Goal: Information Seeking & Learning: Learn about a topic

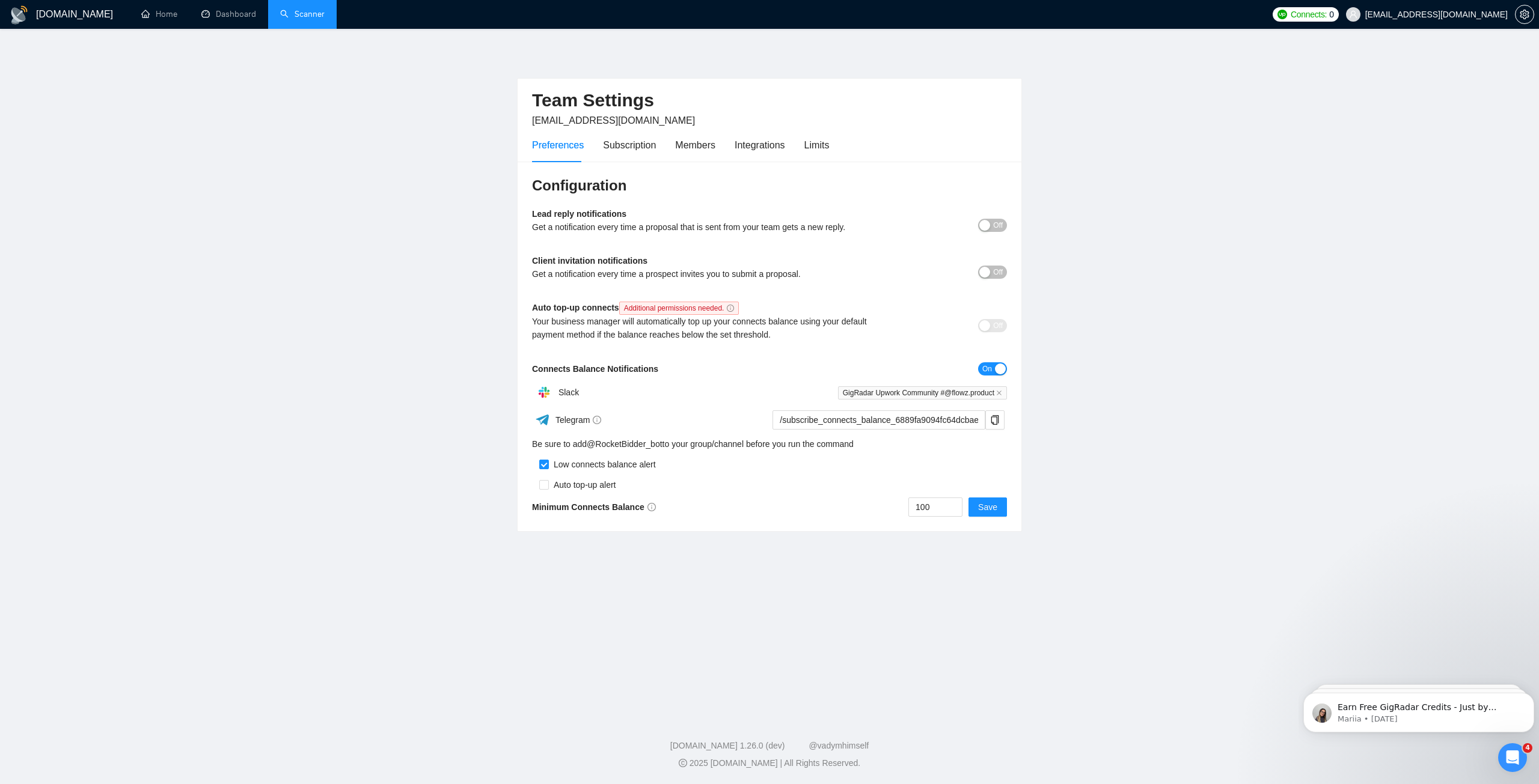
click at [308, 10] on link "Scanner" at bounding box center [302, 14] width 45 height 10
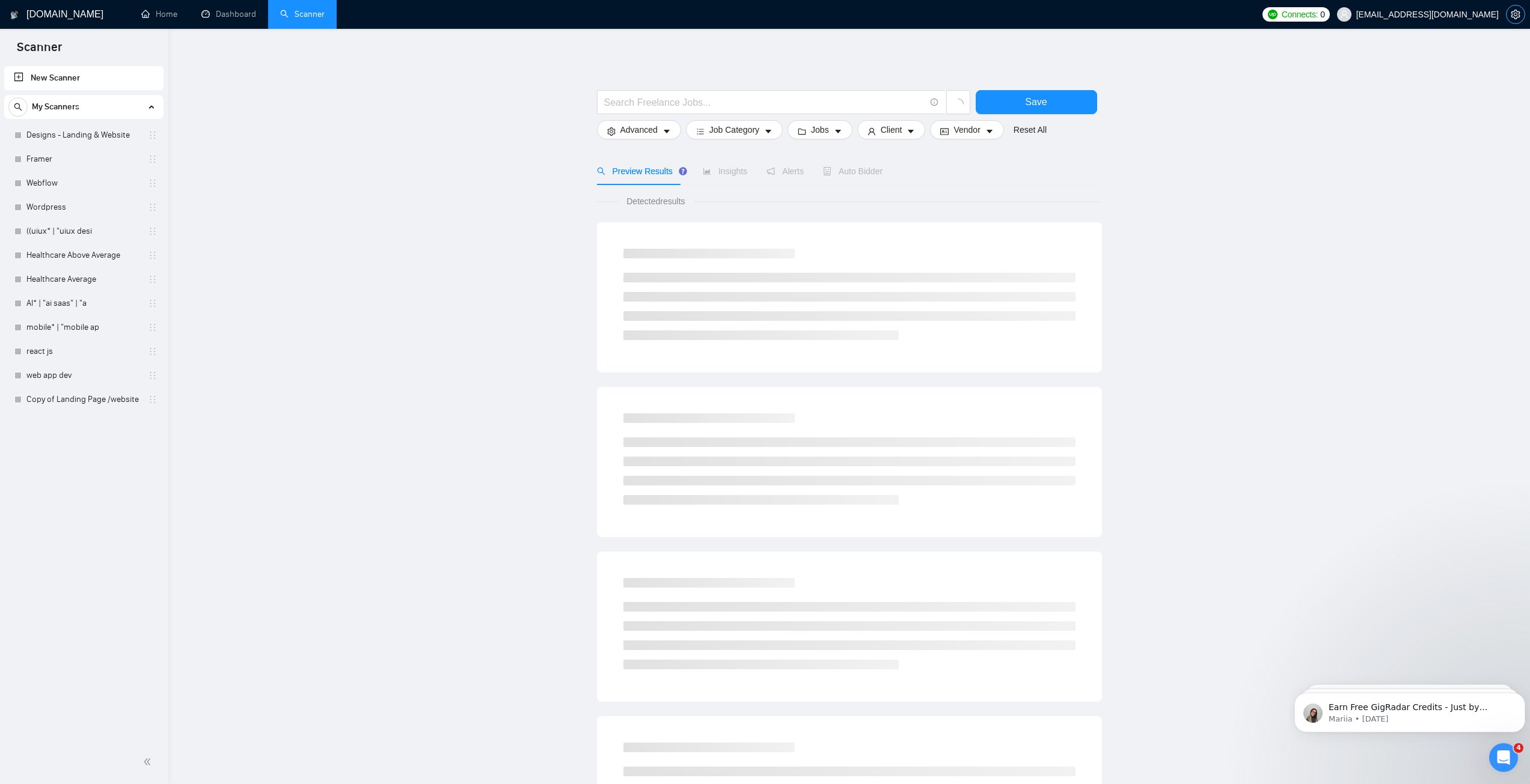
click at [1511, 9] on button "button" at bounding box center [1515, 14] width 19 height 19
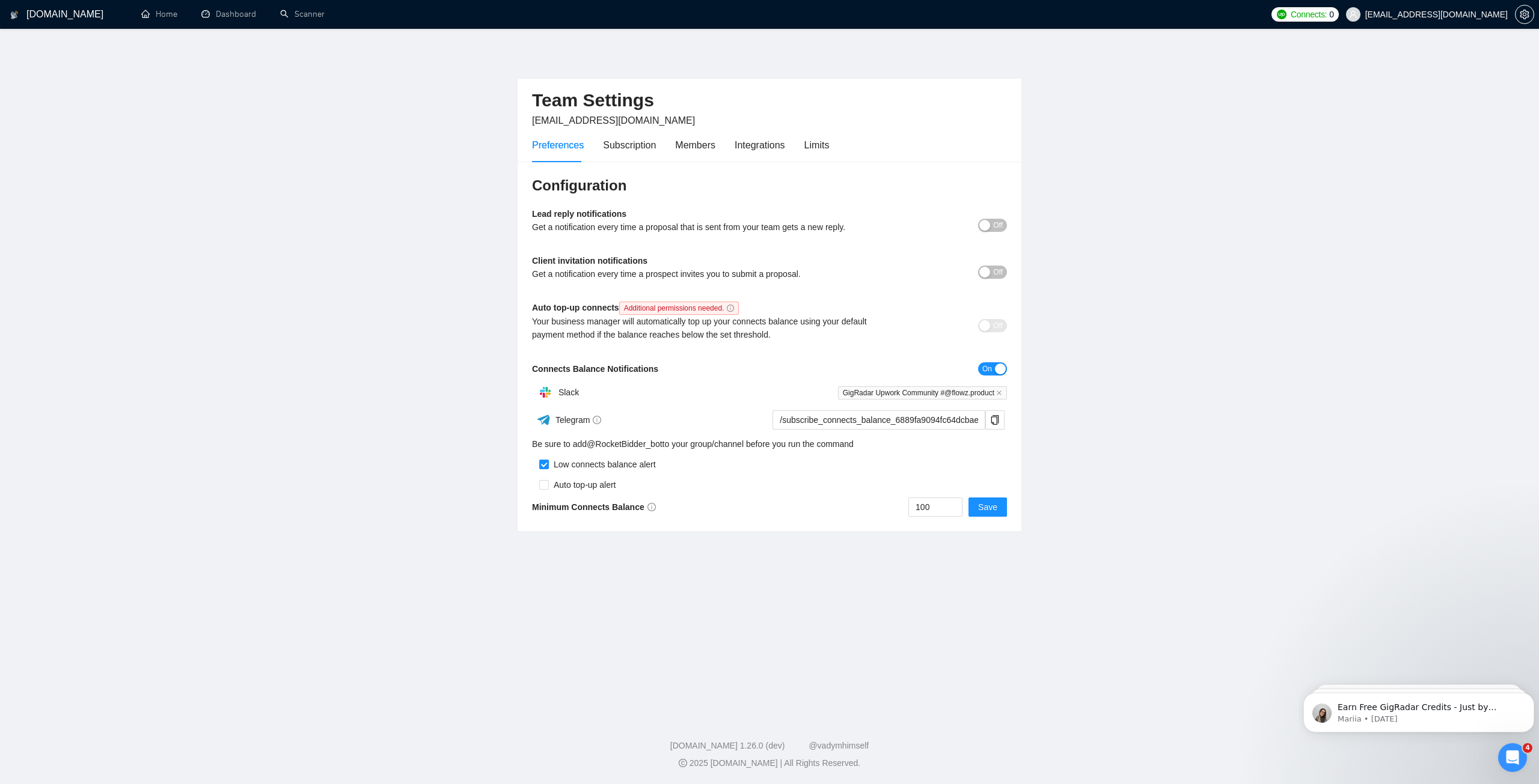
click at [590, 505] on b "Minimum Connects Balance" at bounding box center [593, 507] width 124 height 9
click at [942, 519] on div "Configuration Lead reply notifications Get a notification every time a proposal…" at bounding box center [770, 346] width 504 height 370
click at [933, 502] on input "100" at bounding box center [935, 507] width 53 height 18
drag, startPoint x: 936, startPoint y: 510, endPoint x: 892, endPoint y: 507, distance: 44.1
click at [892, 507] on div "100 Save" at bounding box center [888, 507] width 238 height 19
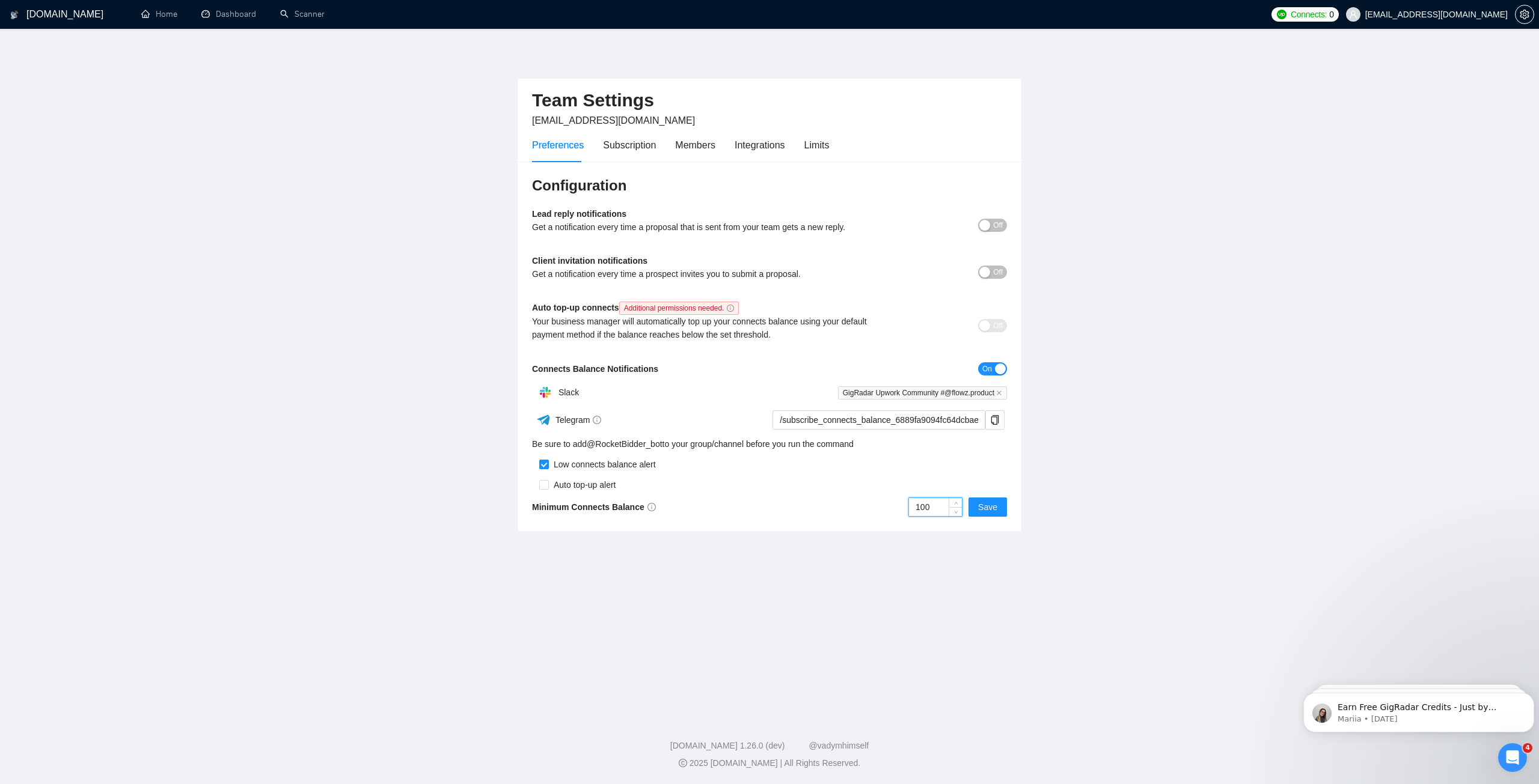
click at [1076, 535] on main "Team Settings [EMAIL_ADDRESS][DOMAIN_NAME] Preferences Subscription Members Int…" at bounding box center [770, 369] width 1500 height 643
click at [997, 507] on span "Save" at bounding box center [987, 507] width 19 height 13
drag, startPoint x: 314, startPoint y: 11, endPoint x: 314, endPoint y: 256, distance: 245.0
click at [314, 11] on link "Scanner" at bounding box center [302, 14] width 45 height 10
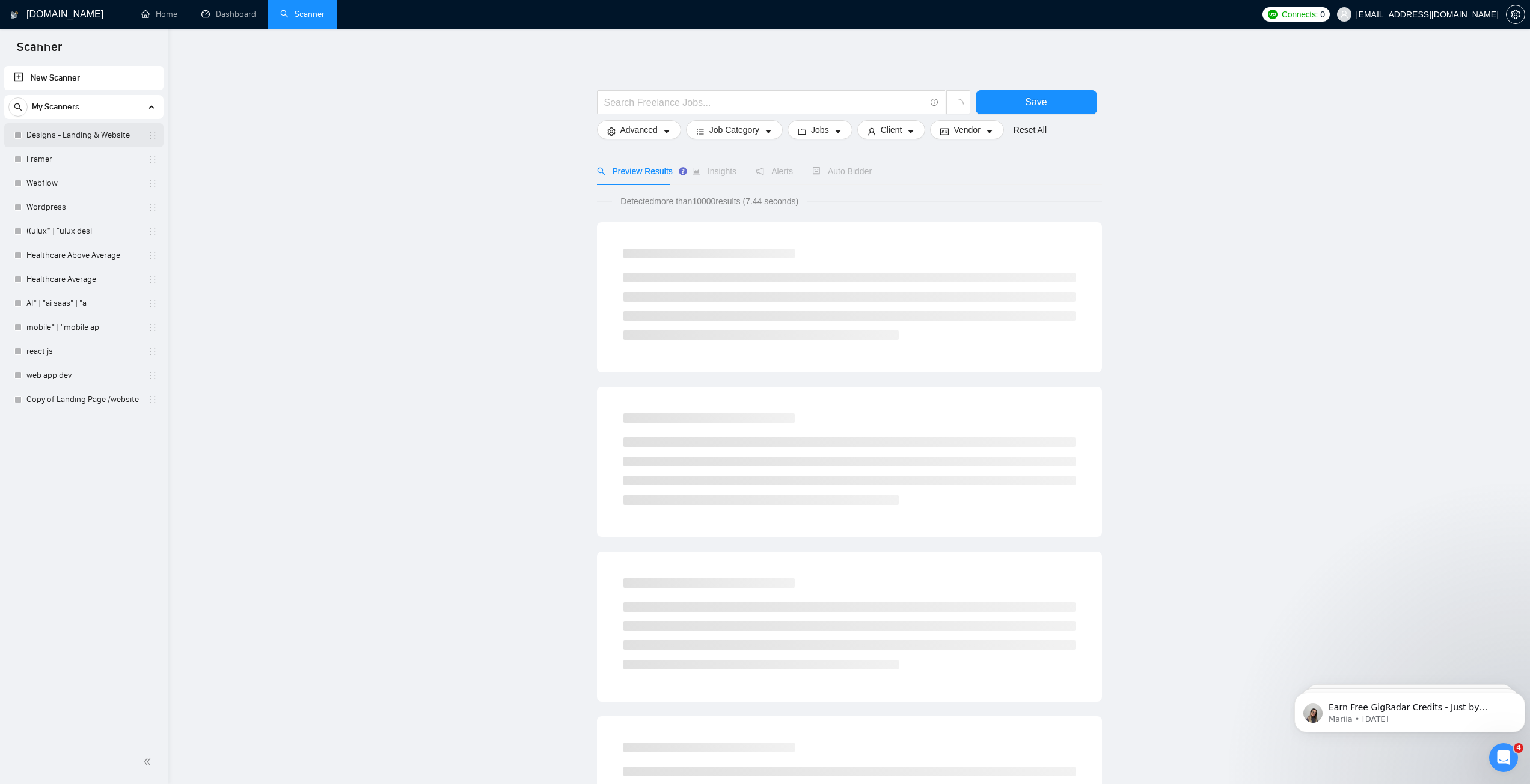
click at [80, 134] on link "Designs - Landing & Website" at bounding box center [84, 135] width 114 height 24
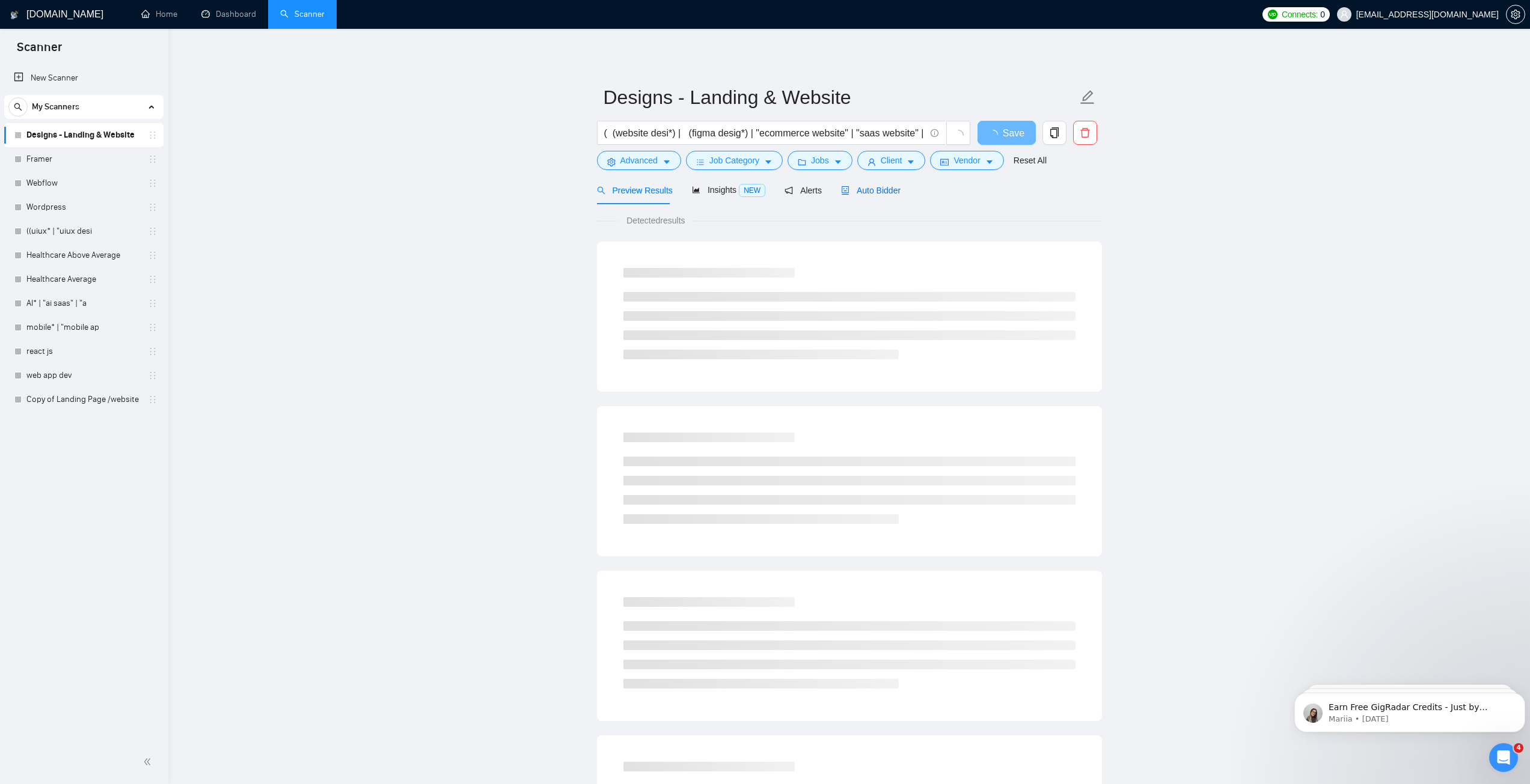
click at [854, 187] on span "Auto Bidder" at bounding box center [871, 190] width 60 height 9
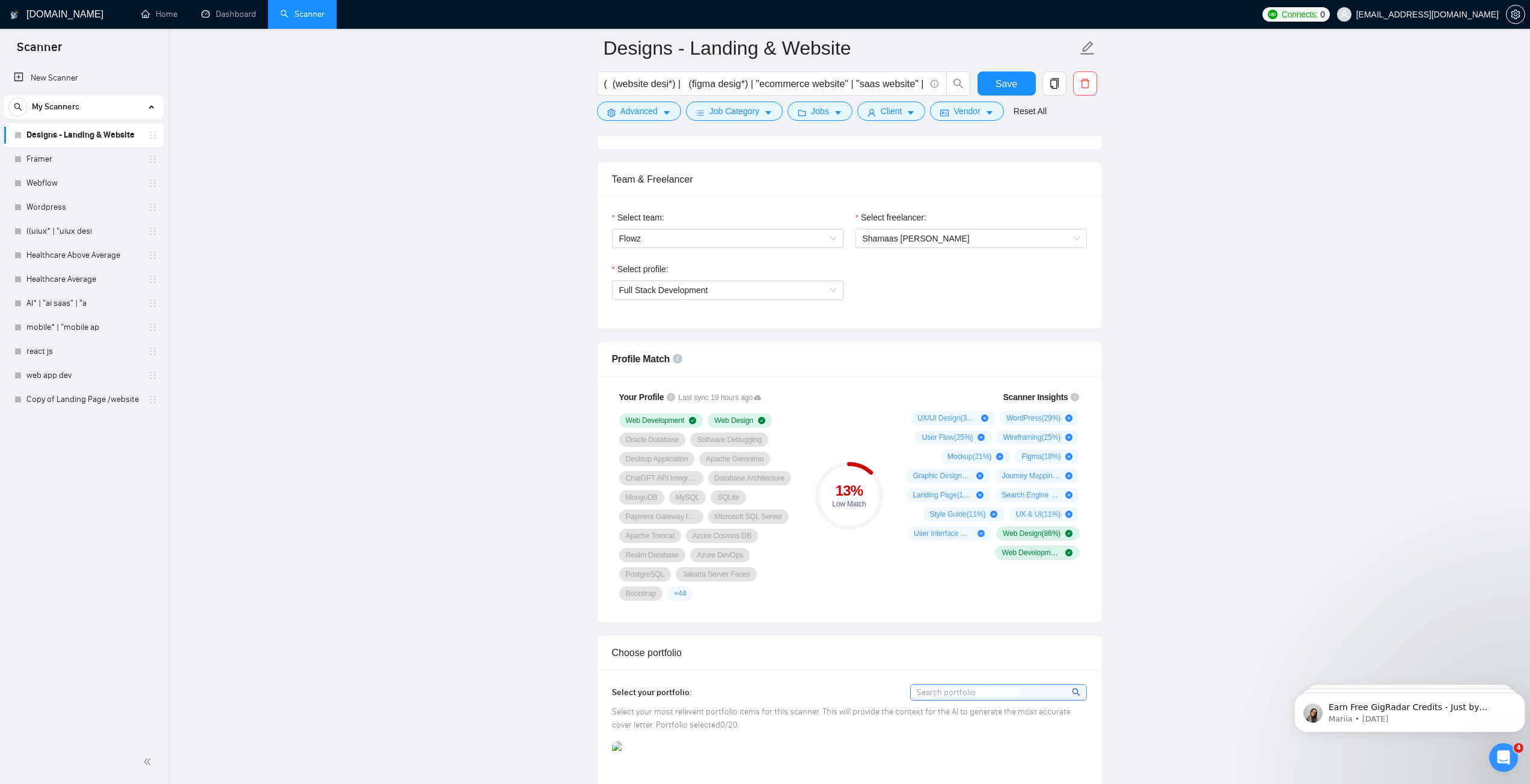
scroll to position [361, 0]
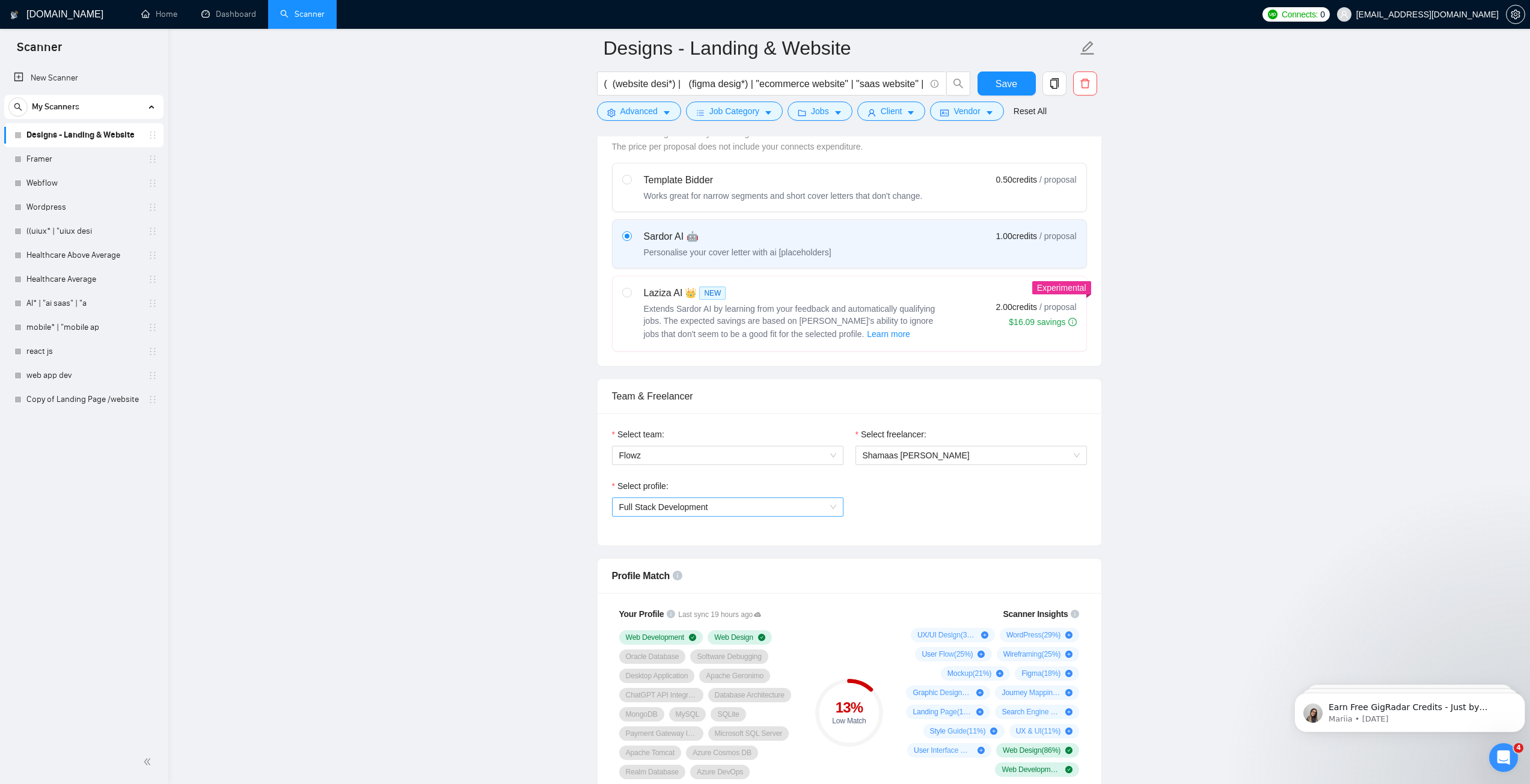
click at [662, 510] on span "Full Stack Development" at bounding box center [663, 507] width 89 height 9
click at [661, 543] on div "Web Design" at bounding box center [726, 549] width 217 height 13
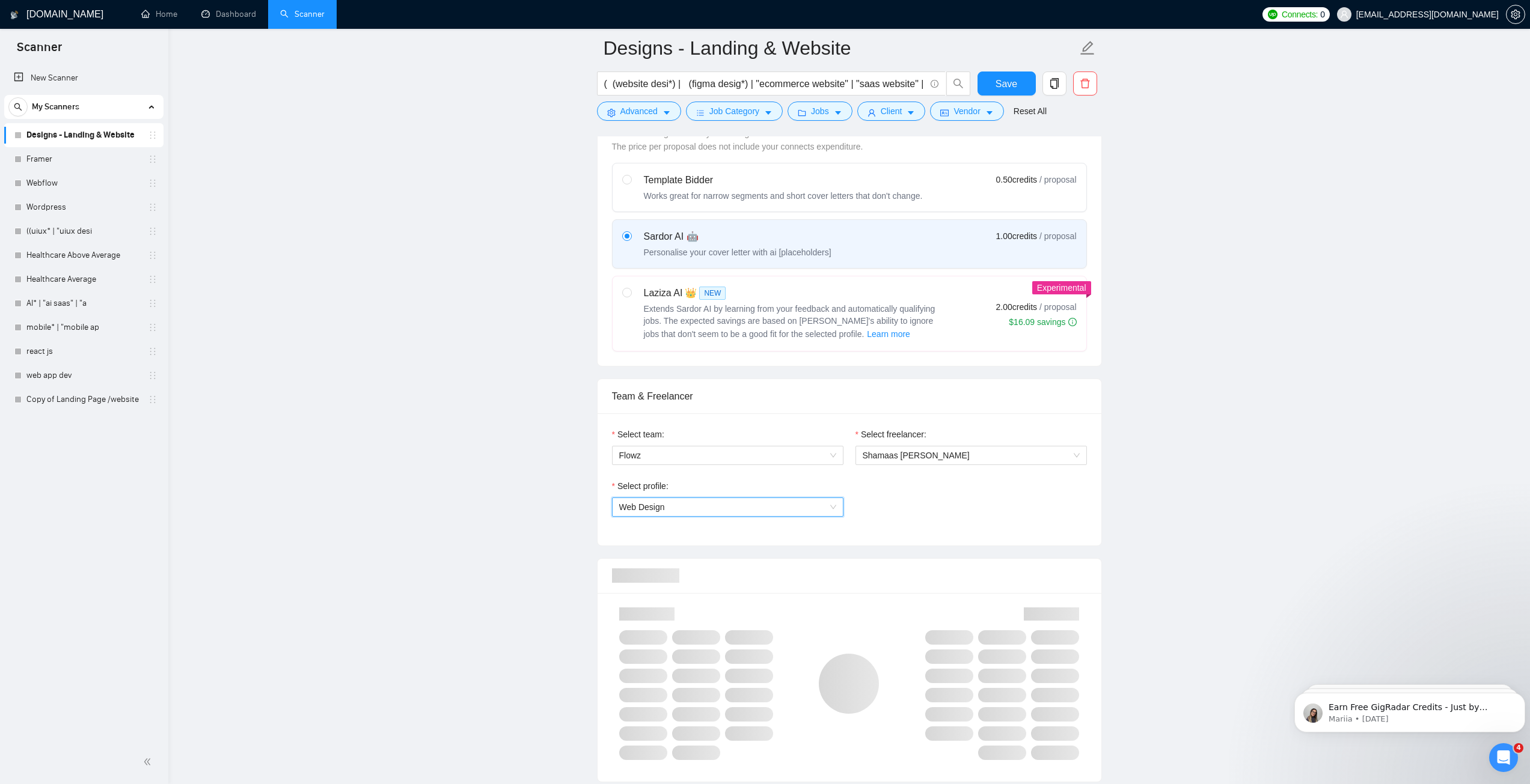
click at [958, 519] on div "Select profile: 1044578476142100494 Web Design" at bounding box center [849, 505] width 487 height 52
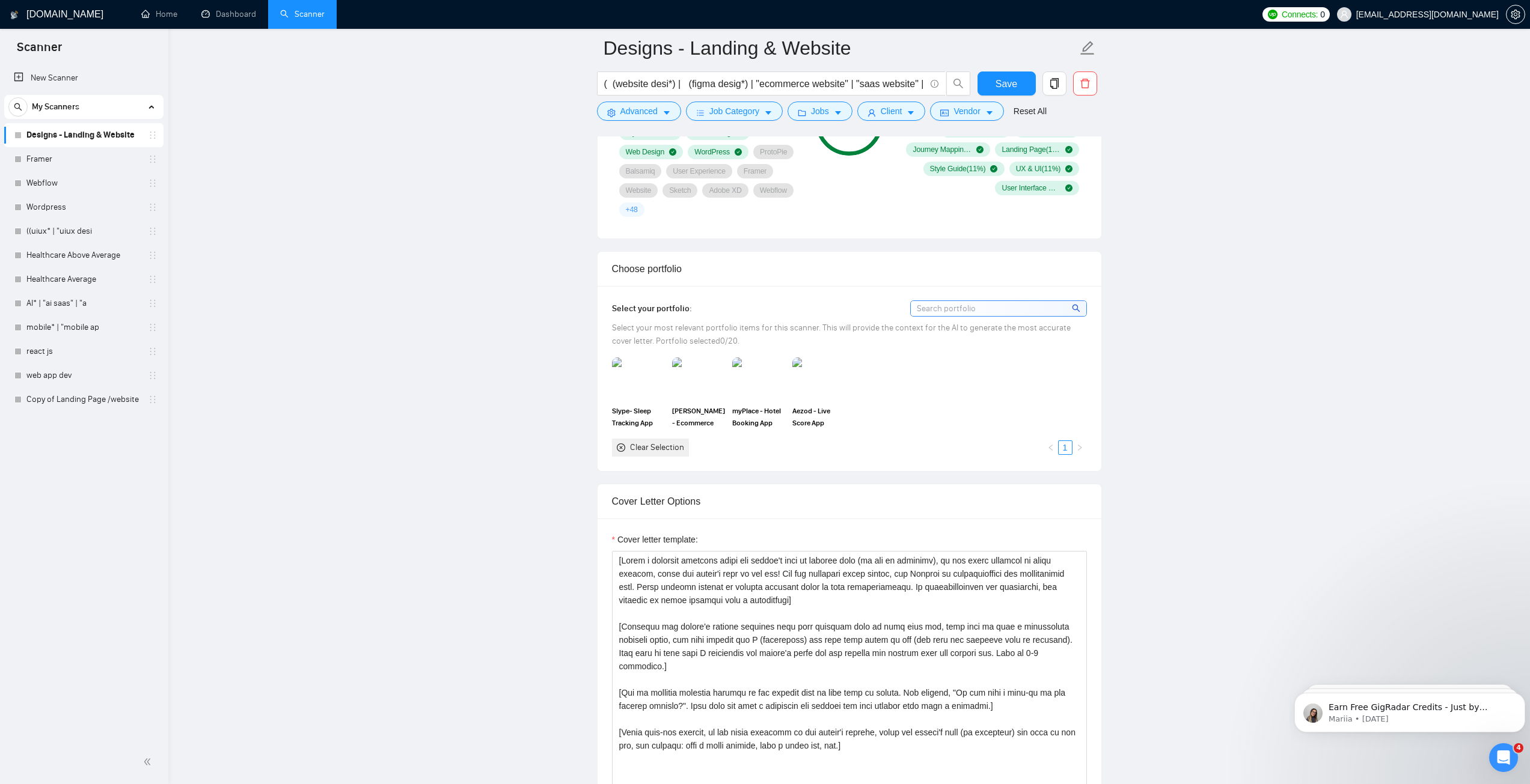
scroll to position [961, 0]
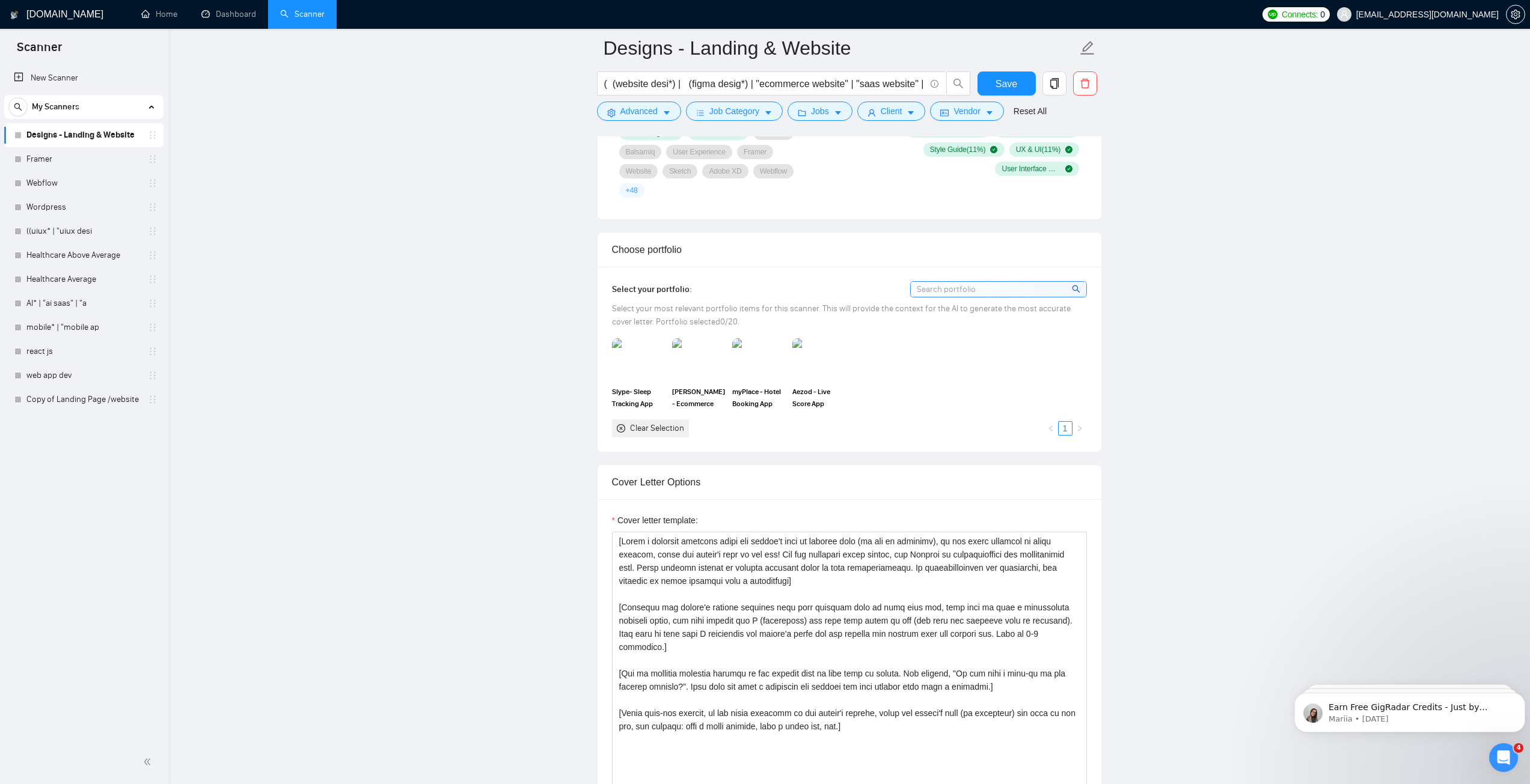
click at [957, 282] on input at bounding box center [998, 289] width 175 height 15
click at [649, 424] on div "Clear Selection" at bounding box center [657, 428] width 54 height 13
click at [621, 427] on icon "close-circle" at bounding box center [621, 428] width 9 height 9
click at [653, 359] on img at bounding box center [638, 359] width 50 height 40
click at [702, 357] on img at bounding box center [698, 359] width 50 height 40
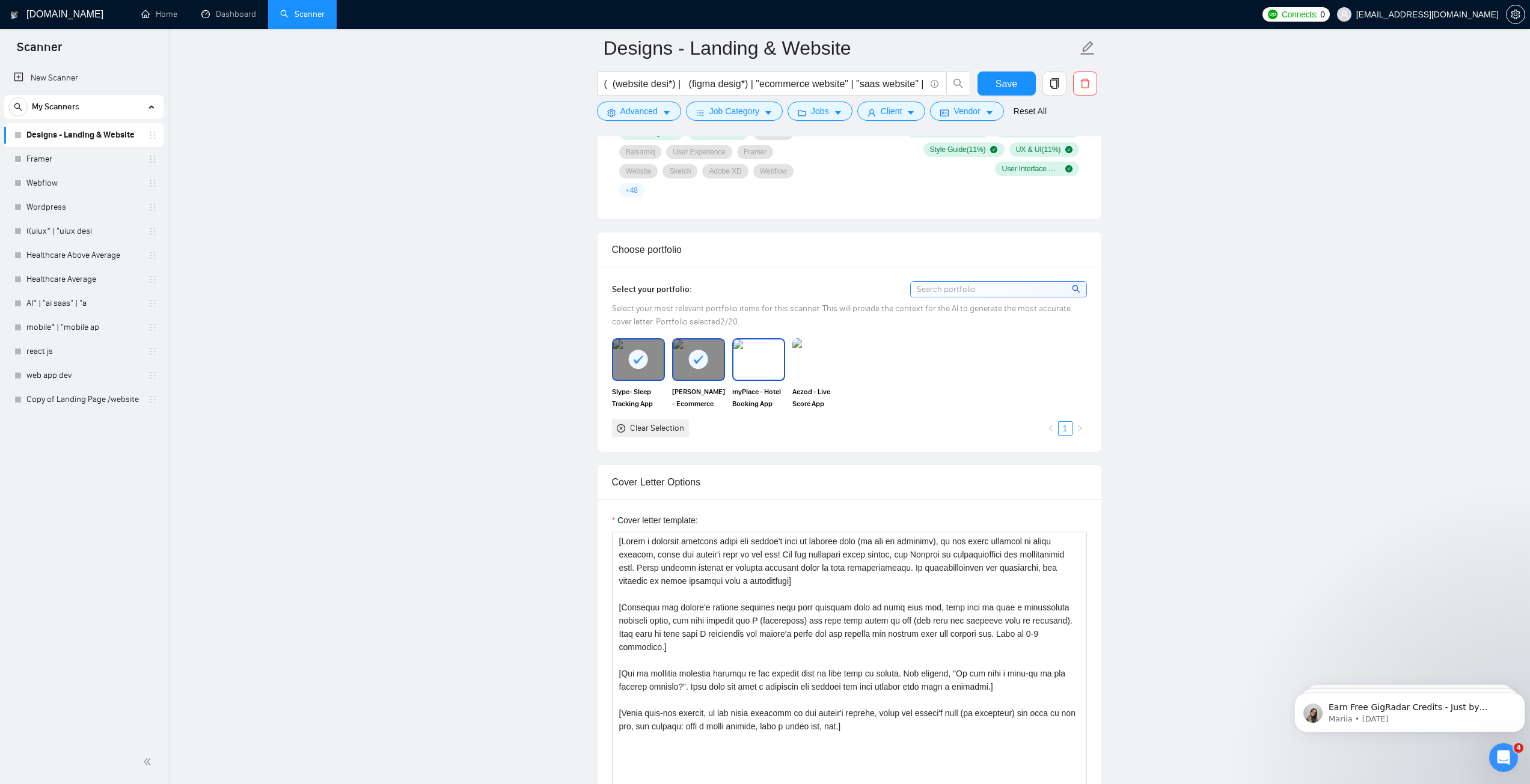
click at [825, 367] on img at bounding box center [818, 359] width 53 height 42
click at [654, 357] on div at bounding box center [638, 359] width 50 height 40
click at [715, 356] on div at bounding box center [698, 359] width 50 height 40
click at [807, 363] on div at bounding box center [818, 359] width 50 height 40
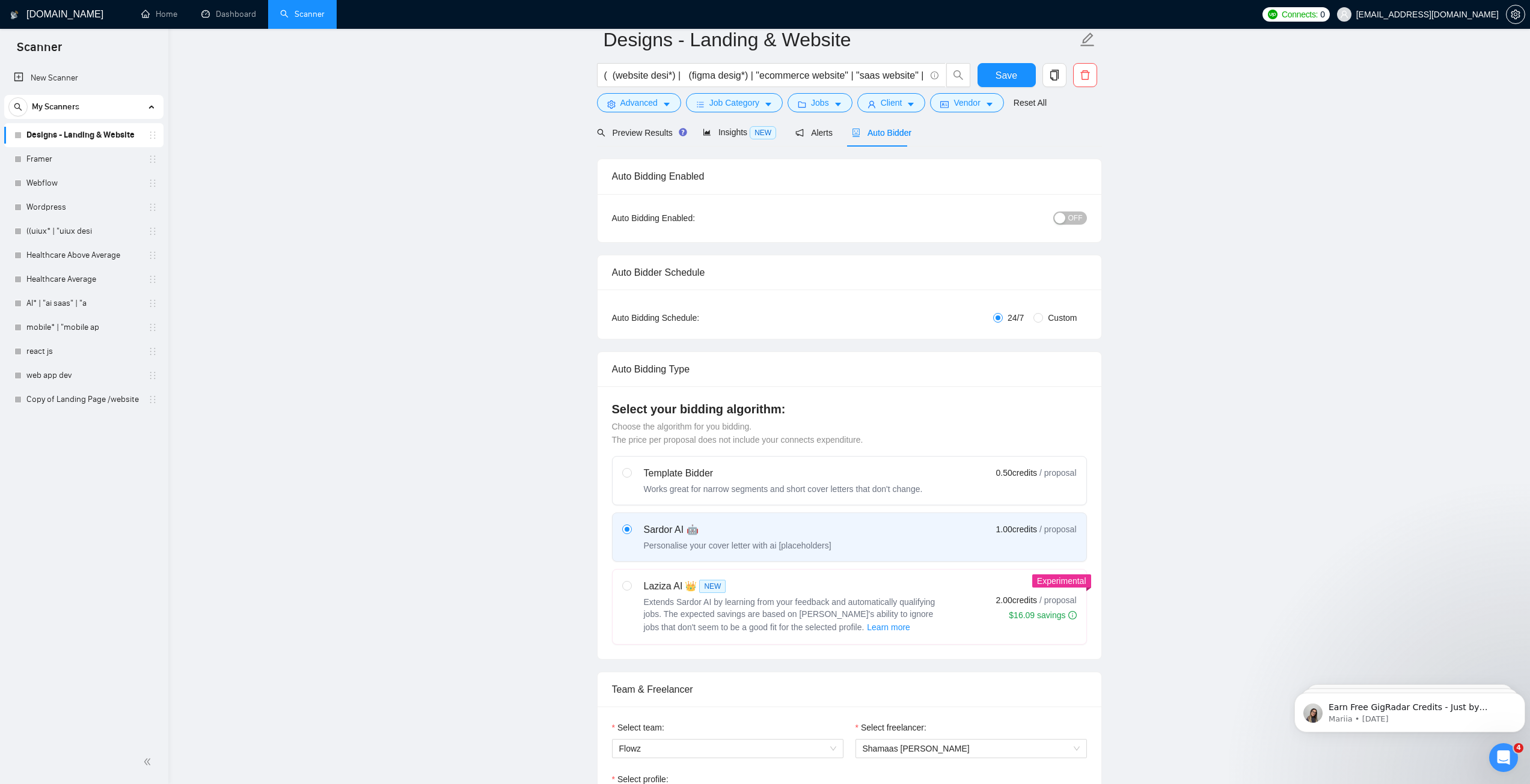
scroll to position [0, 0]
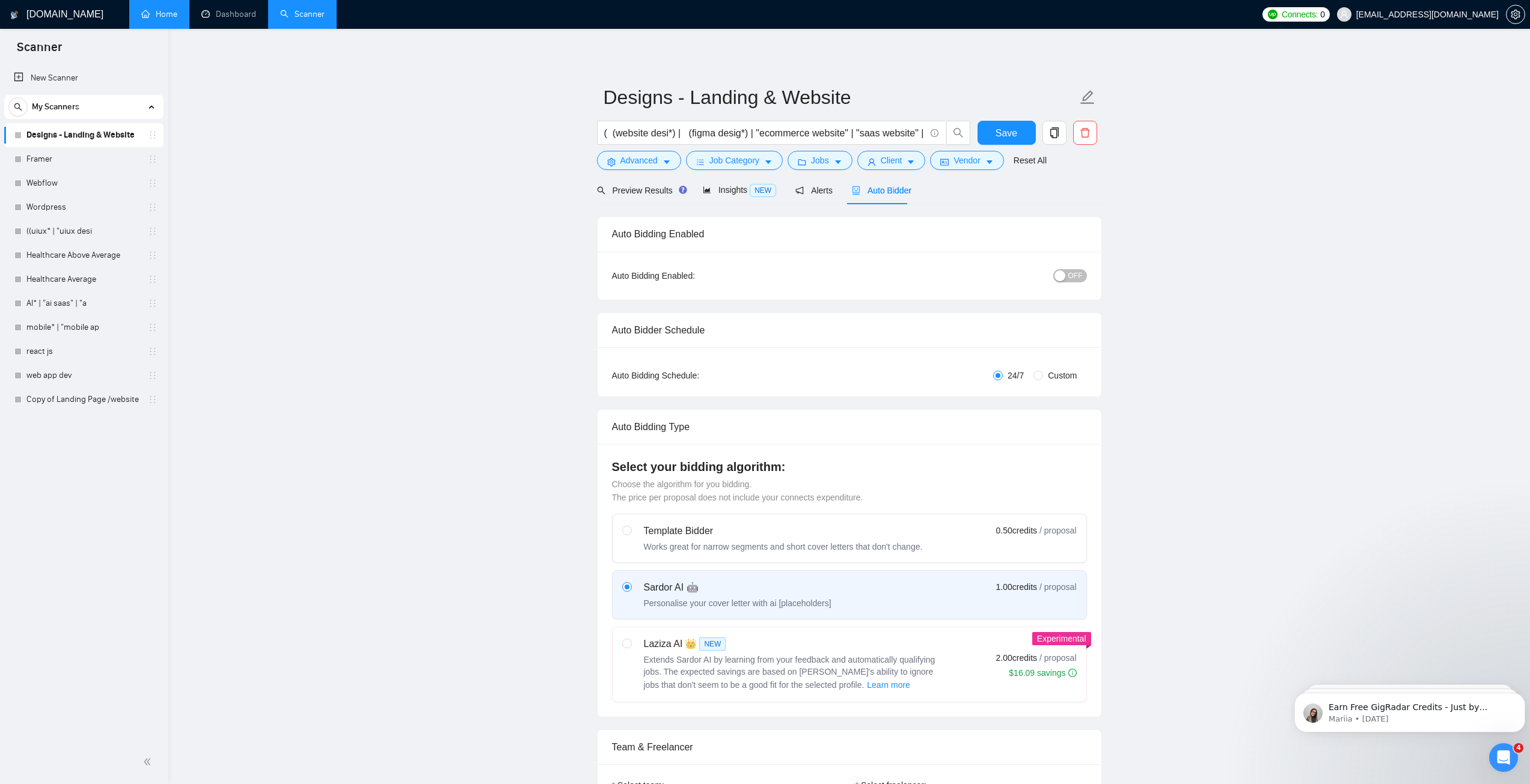
click at [147, 17] on link "Home" at bounding box center [159, 14] width 36 height 10
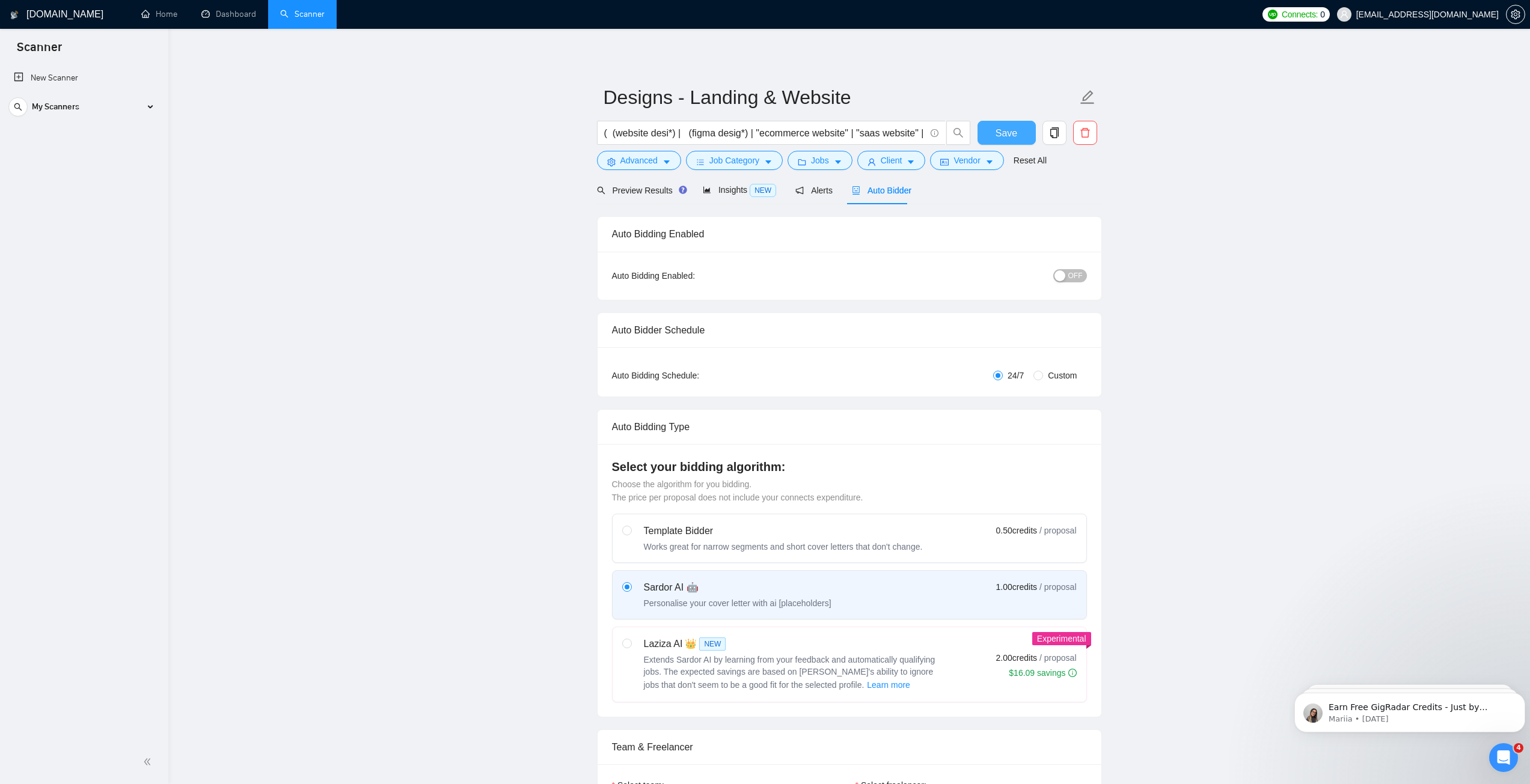
drag, startPoint x: 1016, startPoint y: 129, endPoint x: 702, endPoint y: 263, distance: 341.4
click at [1016, 129] on button "Save" at bounding box center [1006, 132] width 58 height 24
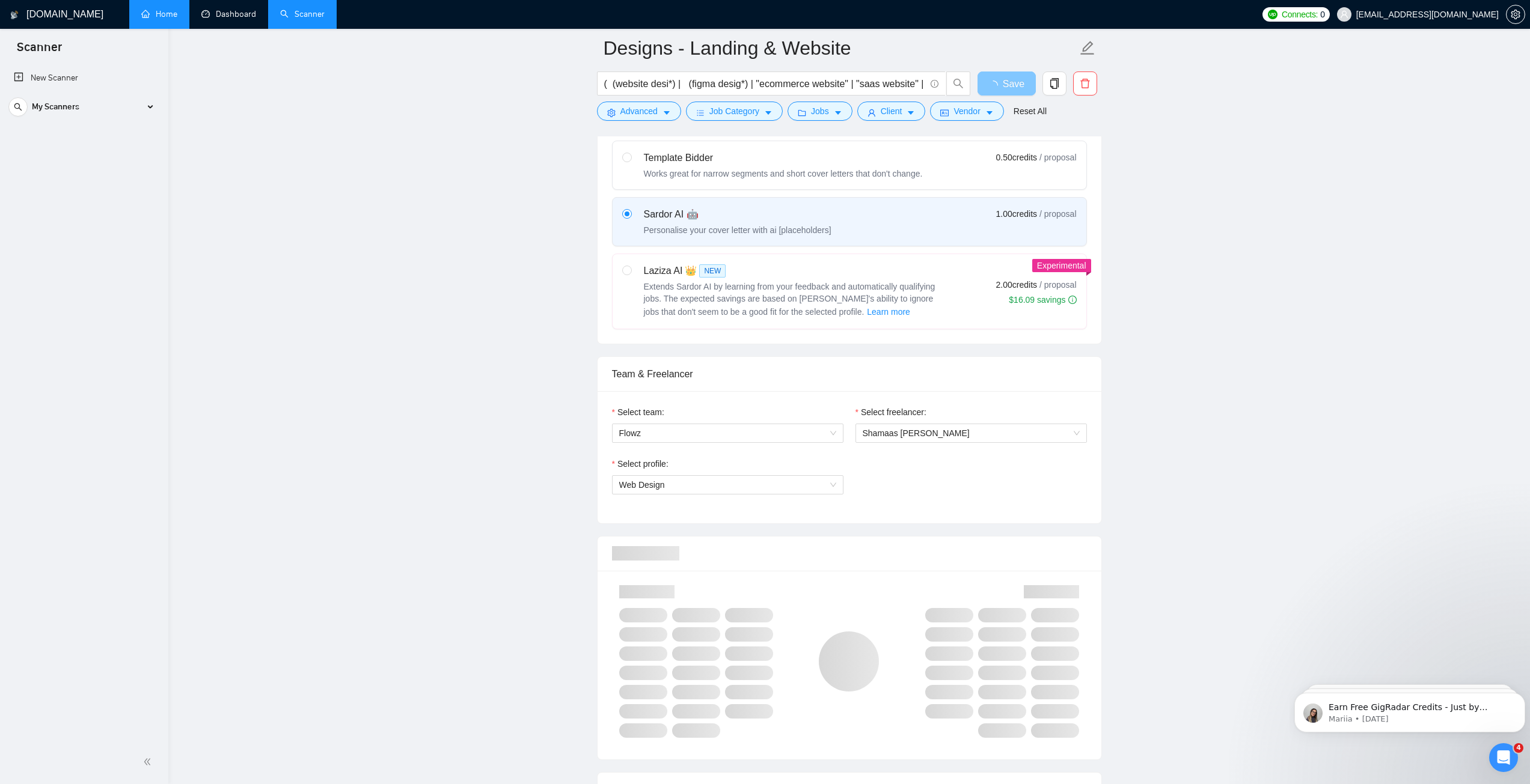
scroll to position [241, 0]
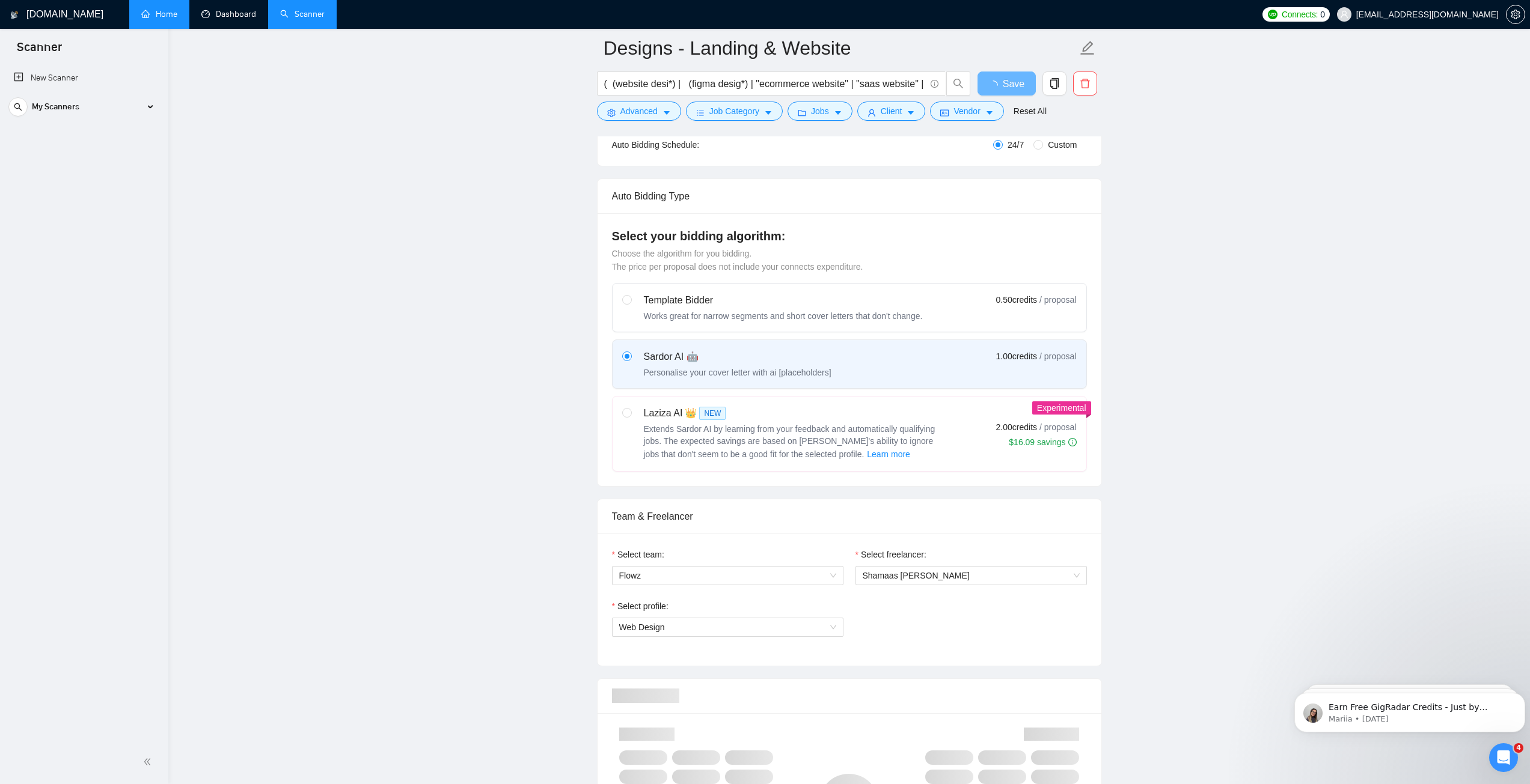
click at [160, 12] on link "Home" at bounding box center [159, 14] width 36 height 10
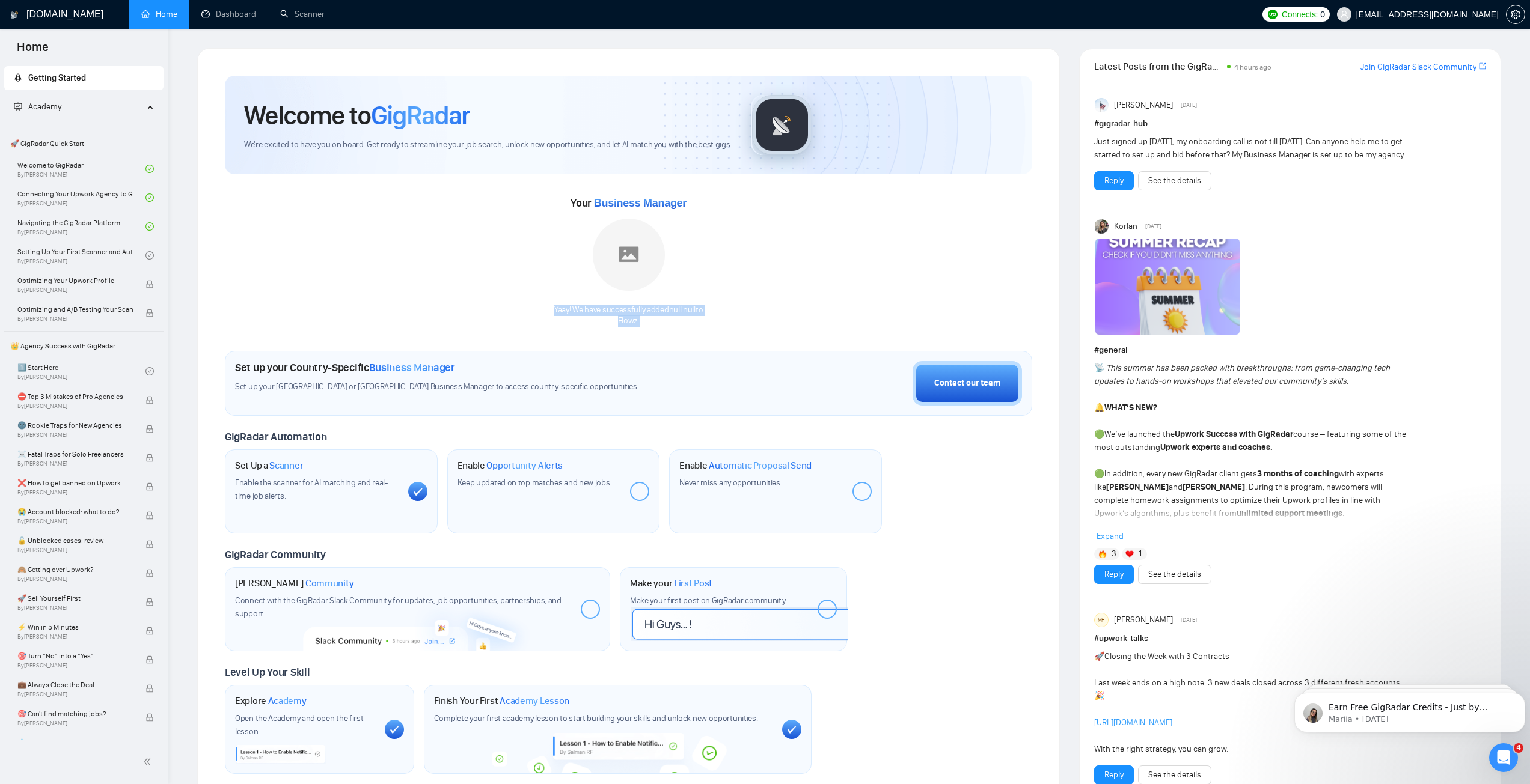
drag, startPoint x: 554, startPoint y: 307, endPoint x: 688, endPoint y: 320, distance: 134.6
click at [694, 323] on div "Yaay! We have successfully added null null to Flowz ." at bounding box center [628, 316] width 149 height 23
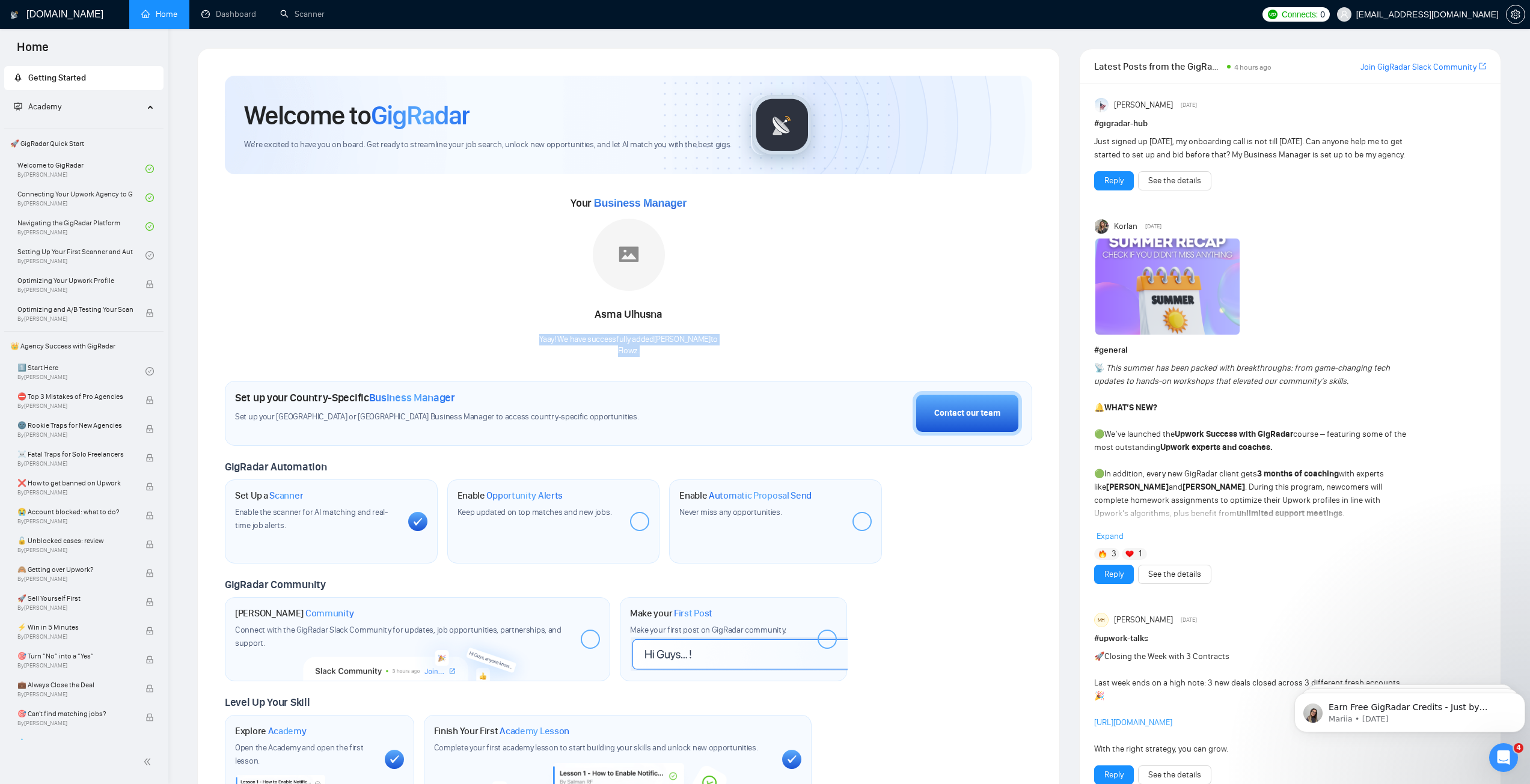
click at [655, 334] on div "Yaay! We have successfully added Asma Ulhusna to Flowz ." at bounding box center [628, 345] width 178 height 23
drag, startPoint x: 565, startPoint y: 338, endPoint x: 695, endPoint y: 355, distance: 131.1
click at [694, 355] on div "Yaay! We have successfully added Asma Ulhusna to Flowz ." at bounding box center [628, 345] width 178 height 23
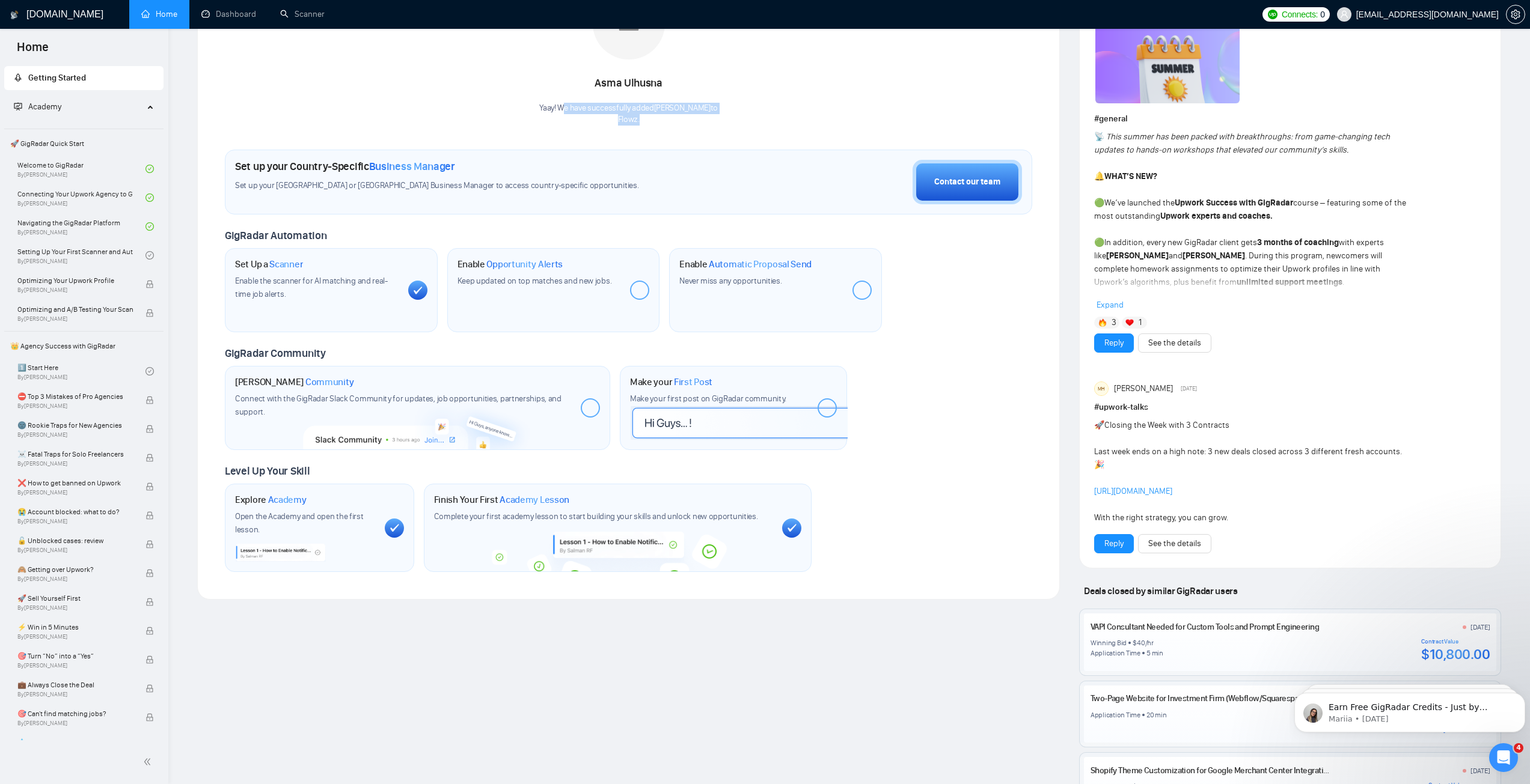
scroll to position [300, 0]
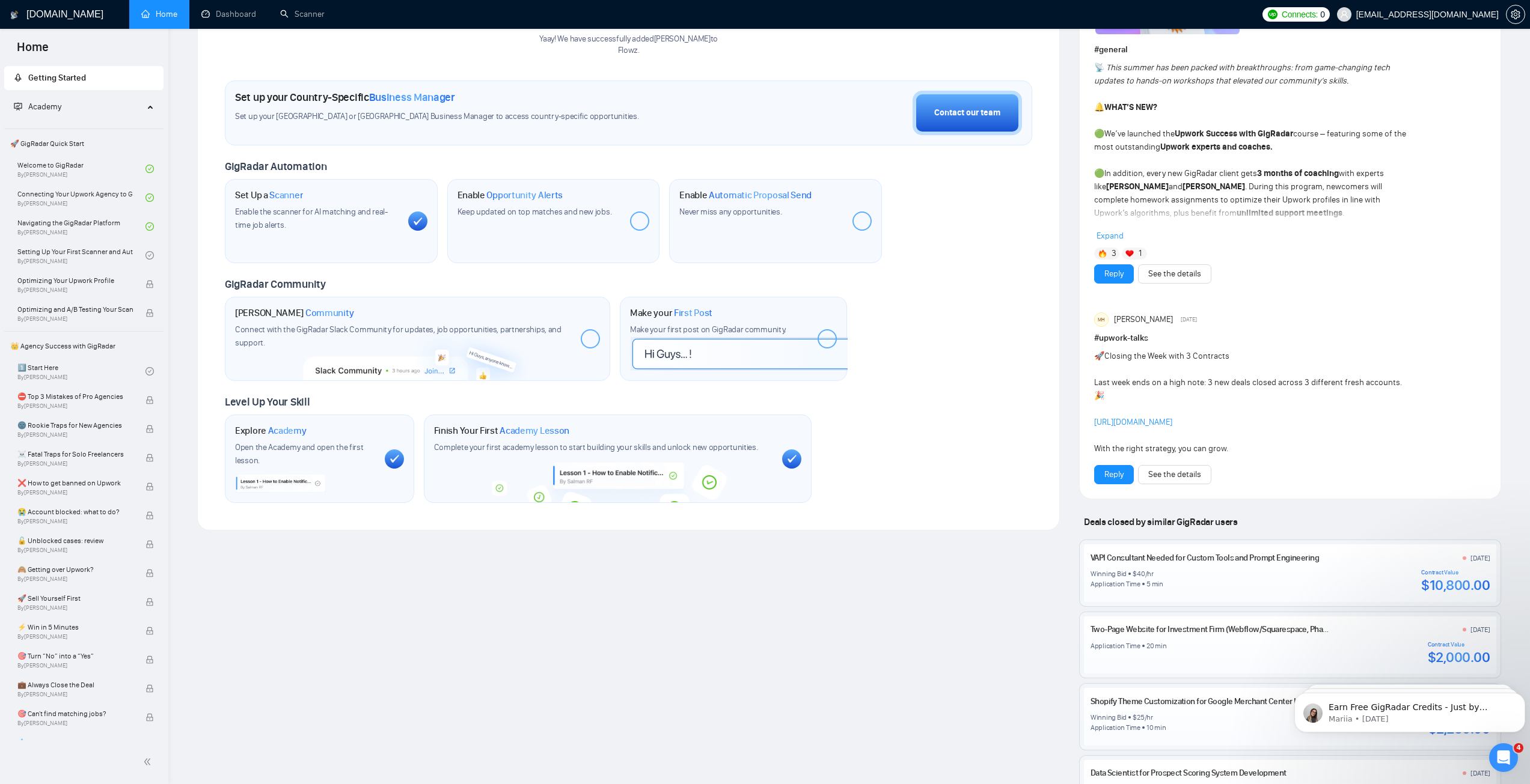
click at [857, 224] on div at bounding box center [861, 221] width 19 height 19
click at [855, 216] on div at bounding box center [861, 221] width 19 height 19
click at [856, 216] on div at bounding box center [861, 221] width 19 height 19
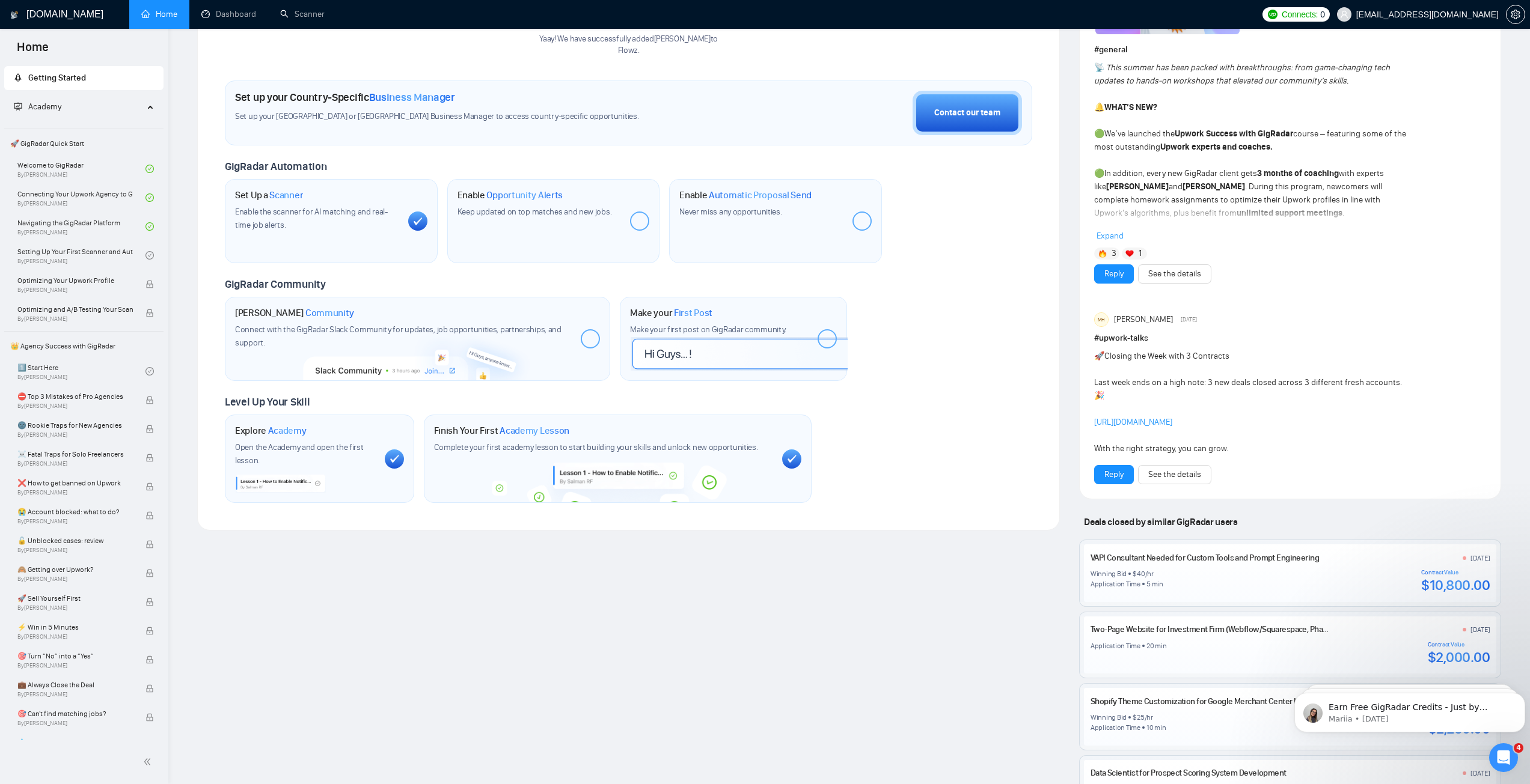
click at [638, 221] on div at bounding box center [639, 221] width 19 height 19
click at [646, 220] on div "Enable Opportunity Alerts Keep updated on top matches and new jobs." at bounding box center [554, 221] width 213 height 84
click at [641, 218] on div at bounding box center [639, 221] width 19 height 19
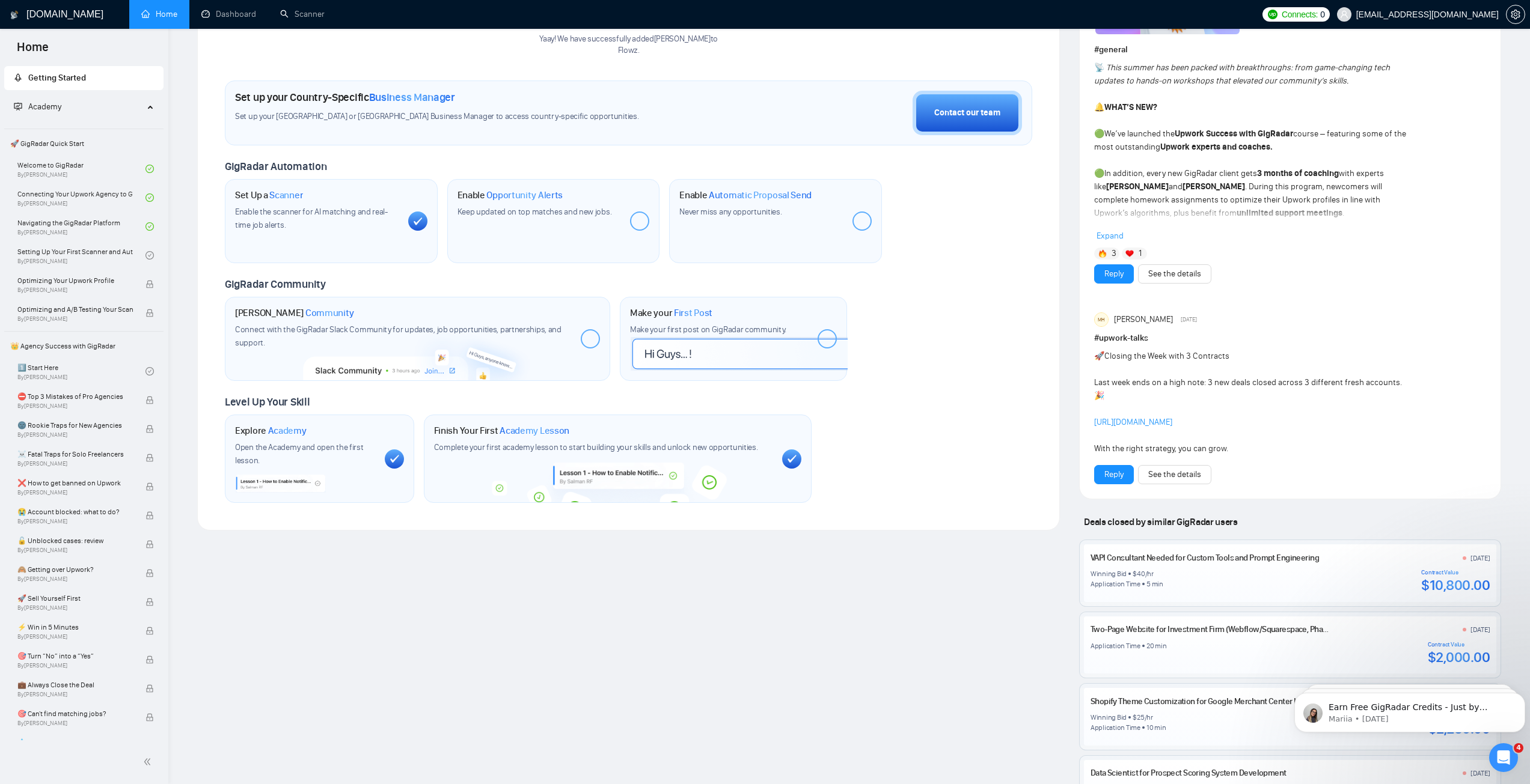
click at [641, 218] on div at bounding box center [639, 221] width 19 height 19
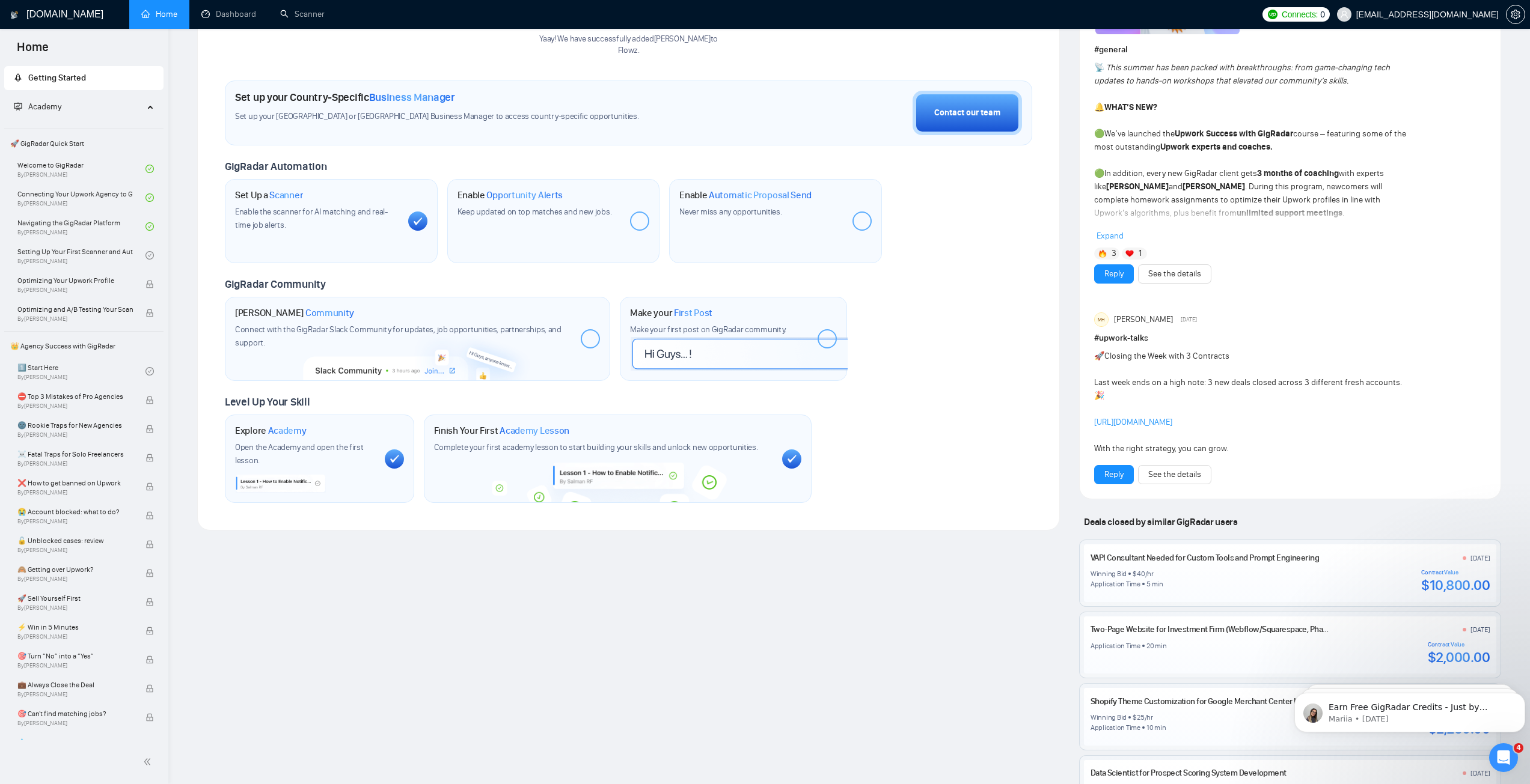
click at [641, 218] on div at bounding box center [639, 221] width 19 height 19
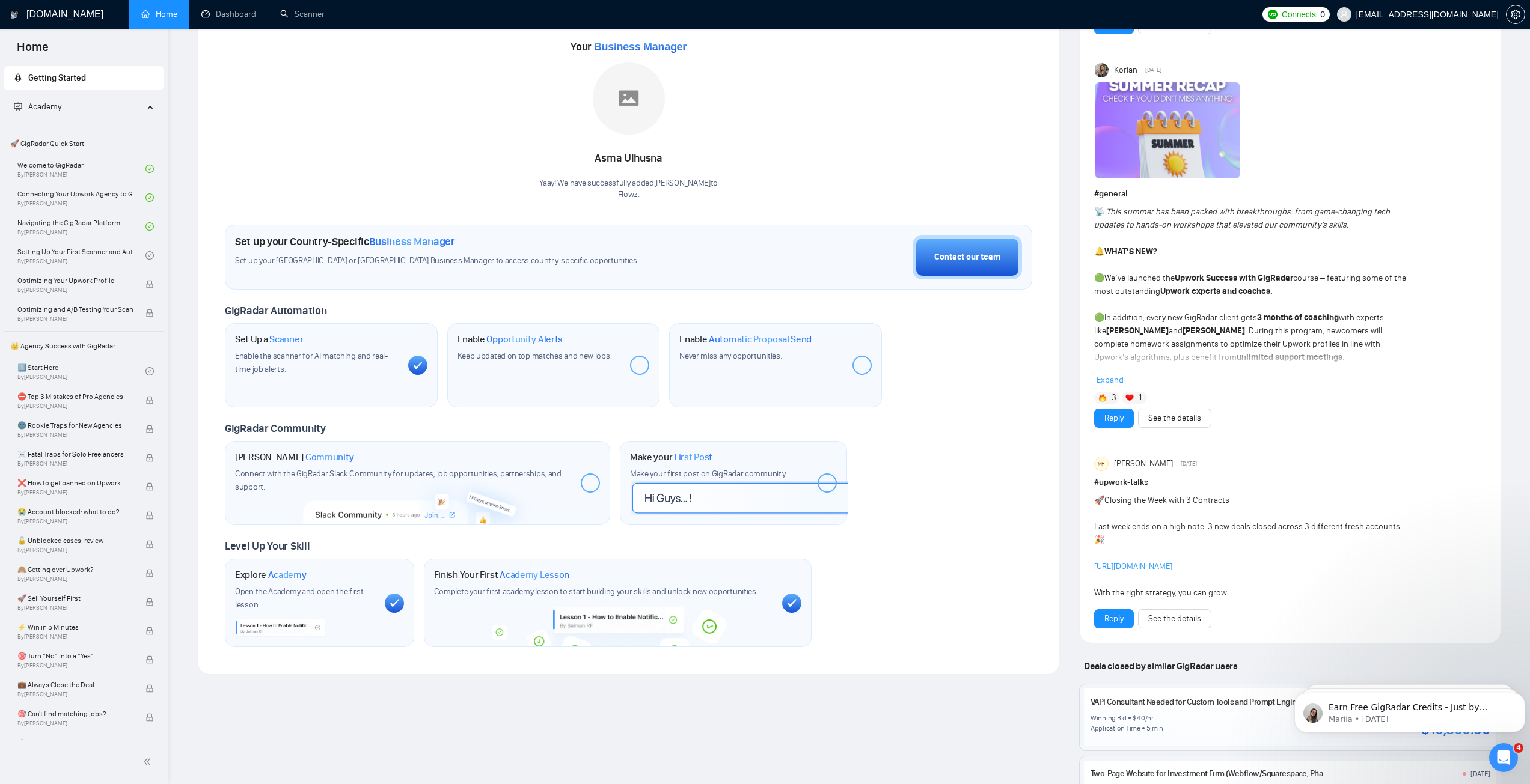
scroll to position [120, 0]
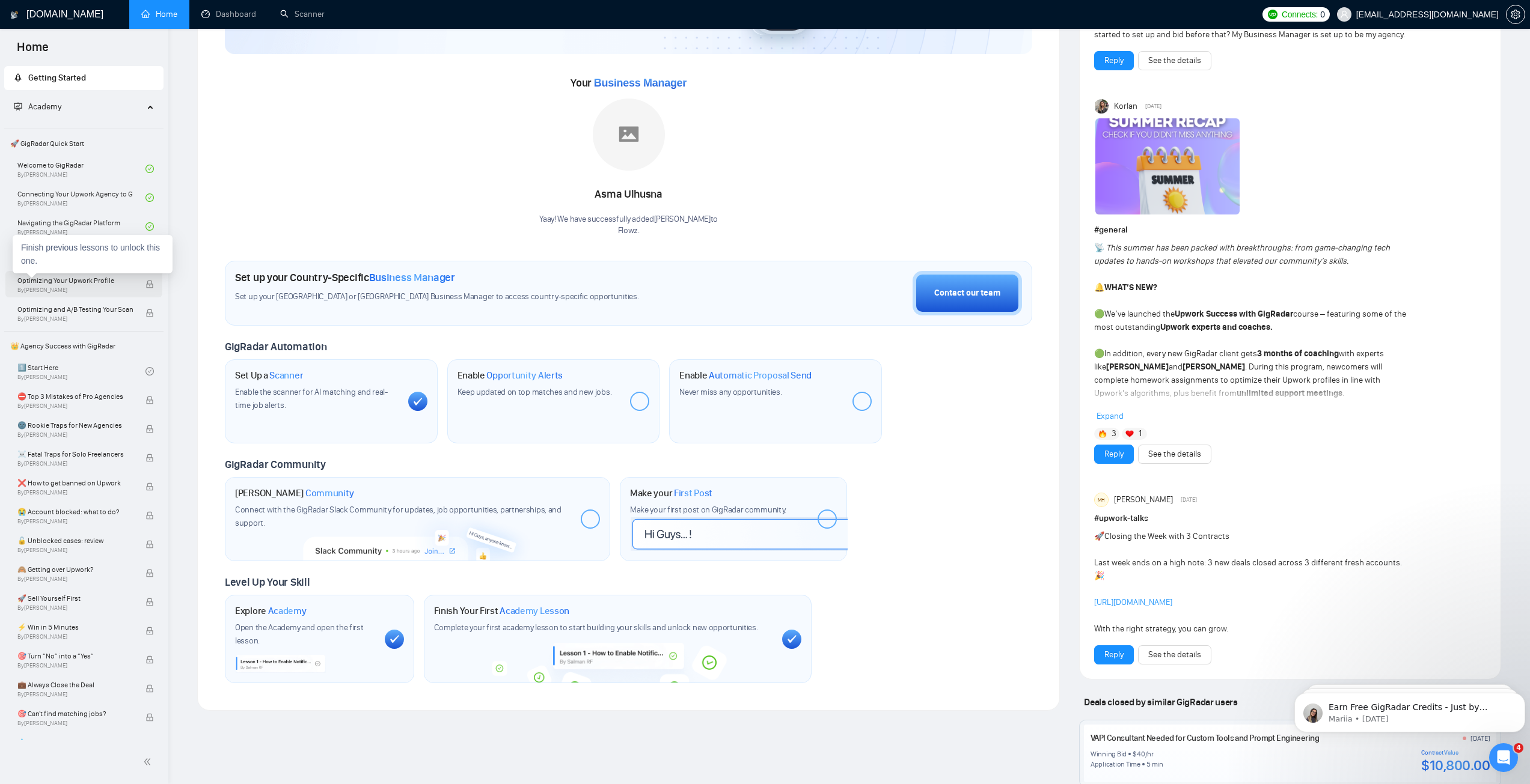
click at [88, 287] on span "By [PERSON_NAME]" at bounding box center [75, 290] width 116 height 7
click at [129, 252] on link "Setting Up Your First Scanner and Auto-Bidder By [PERSON_NAME]" at bounding box center [81, 255] width 128 height 27
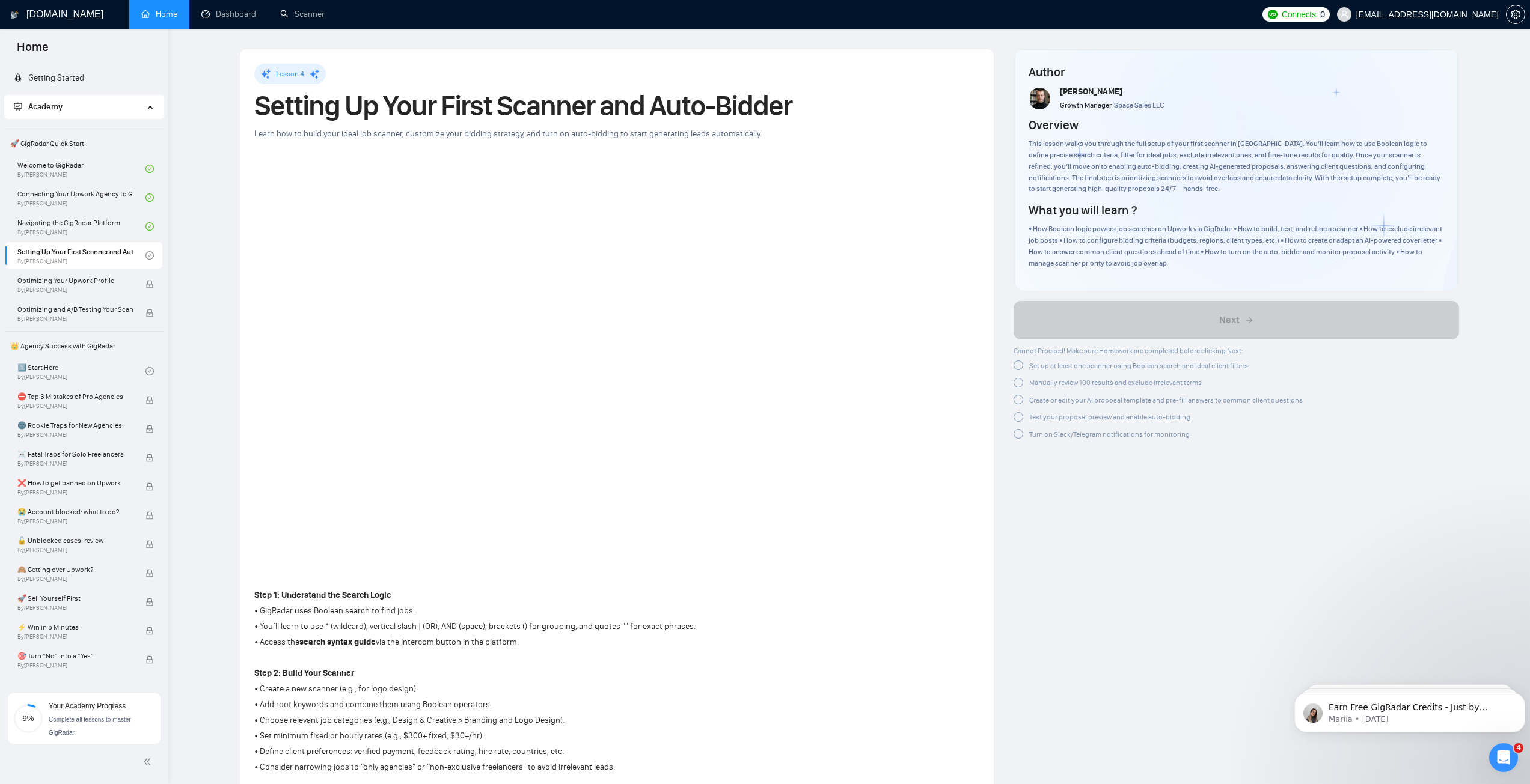
click at [1048, 365] on span "Set up at least one scanner using Boolean search and ideal client filters" at bounding box center [1139, 366] width 219 height 9
click at [1054, 382] on span "Manually review 100 results and exclude irrelevant terms" at bounding box center [1115, 381] width 172 height 9
click at [1057, 397] on span "Create or edit your AI proposal template and pre-fill answers to common client …" at bounding box center [1166, 396] width 274 height 9
click at [1053, 404] on div "Test your proposal preview and enable auto-bidding" at bounding box center [1110, 410] width 161 height 12
click at [1049, 418] on div "Cannot Proceed! Make sure Homework are completed before clicking Next: Set up a…" at bounding box center [1157, 390] width 289 height 92
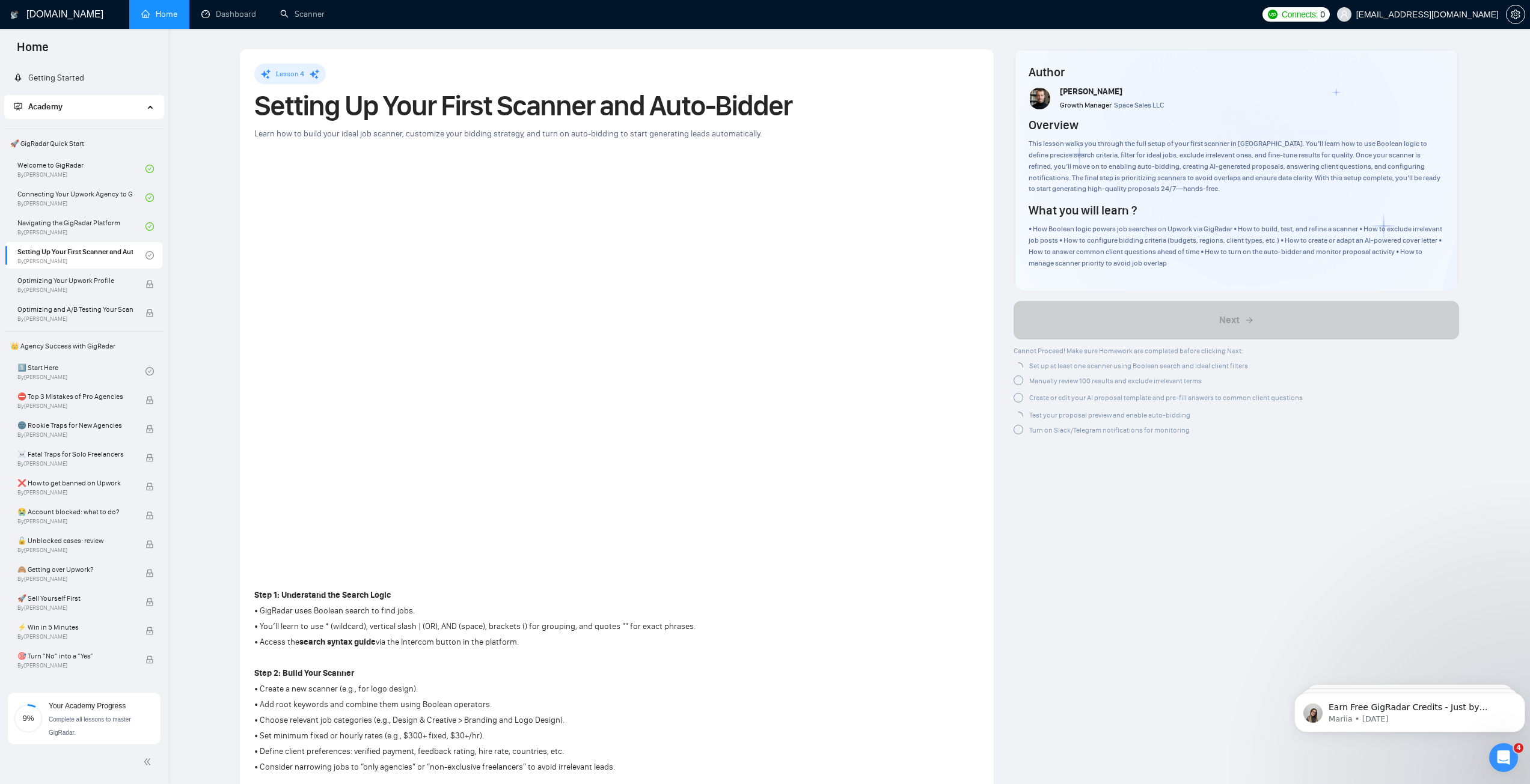
click at [1048, 426] on div "Turn on Slack/Telegram notifications for monitoring" at bounding box center [1110, 430] width 160 height 12
click at [1034, 392] on div "Cannot Proceed! Make sure Homework are completed before clicking Next: Set up a…" at bounding box center [1157, 392] width 289 height 96
click at [1034, 403] on span "Create or edit your AI proposal template and pre-fill answers to common client …" at bounding box center [1166, 400] width 274 height 9
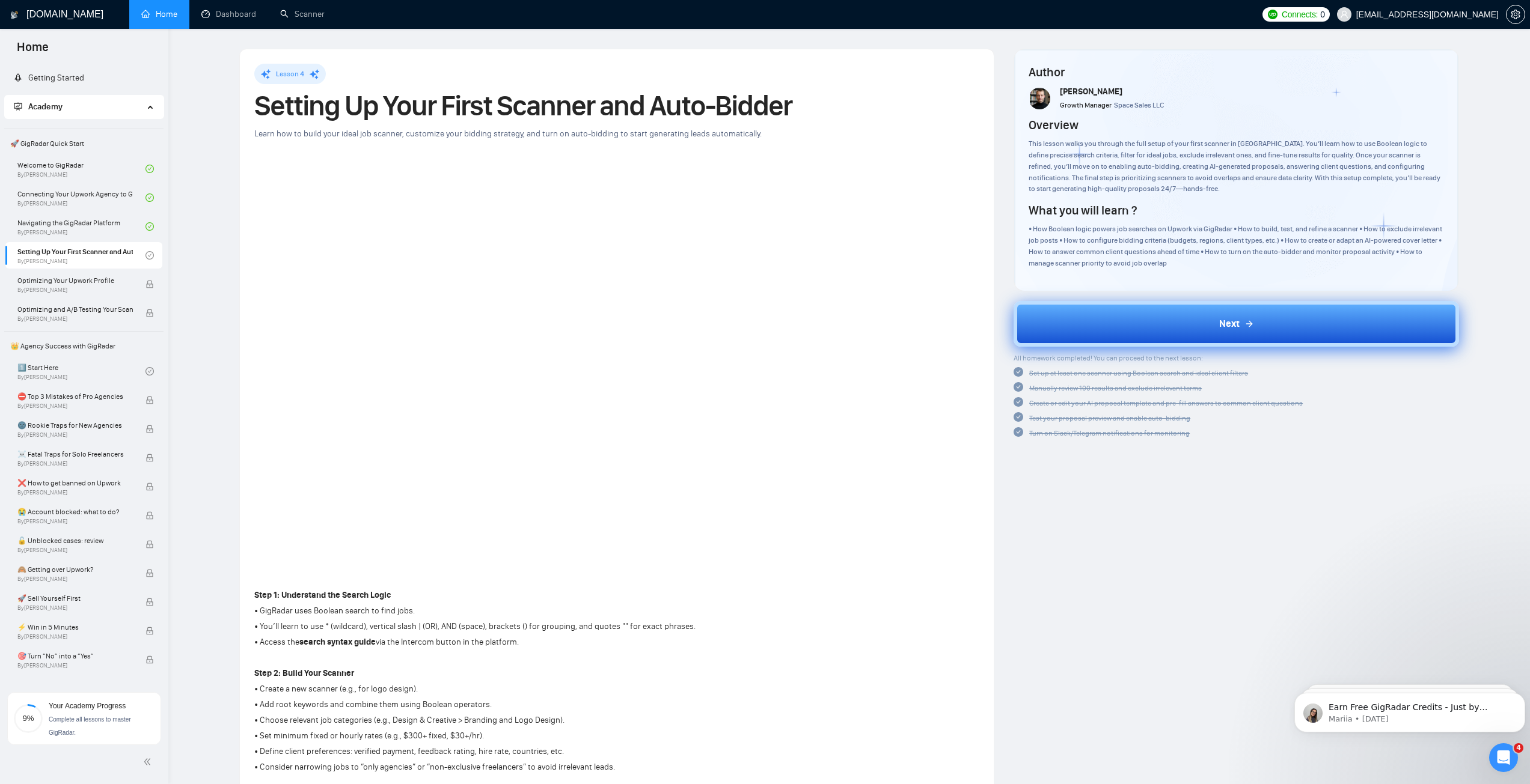
click at [1227, 322] on span "Next" at bounding box center [1229, 323] width 21 height 14
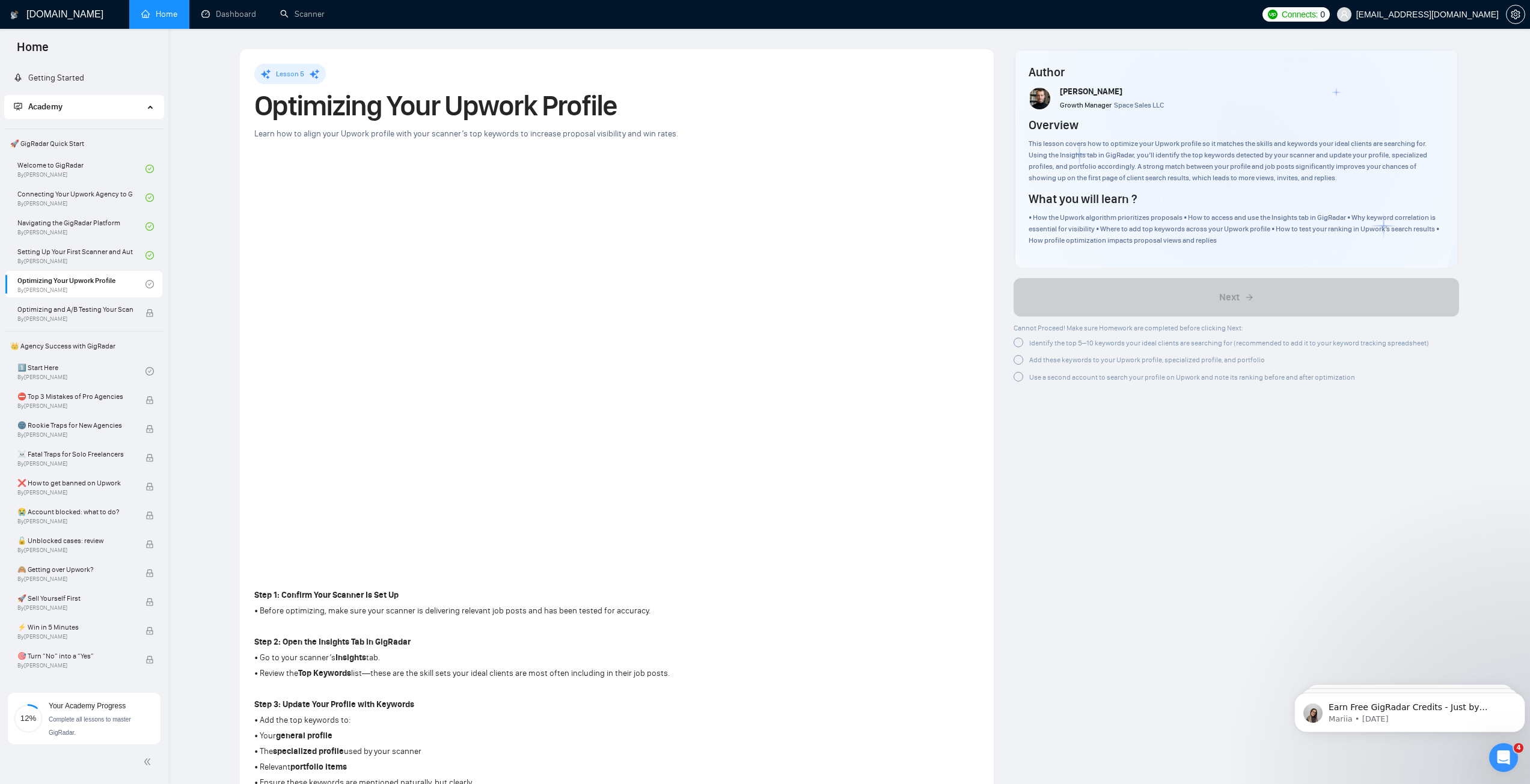
click at [1090, 337] on div "Identify the top 5–10 keywords your ideal clients are searching for (recommende…" at bounding box center [1229, 343] width 400 height 12
click at [1069, 356] on span "Add these keywords to your Upwork profile, specialized profile, and portfolio" at bounding box center [1147, 358] width 236 height 9
click at [1066, 375] on span "Use a second account to search your profile on Upwork and note its ranking befo…" at bounding box center [1192, 373] width 326 height 9
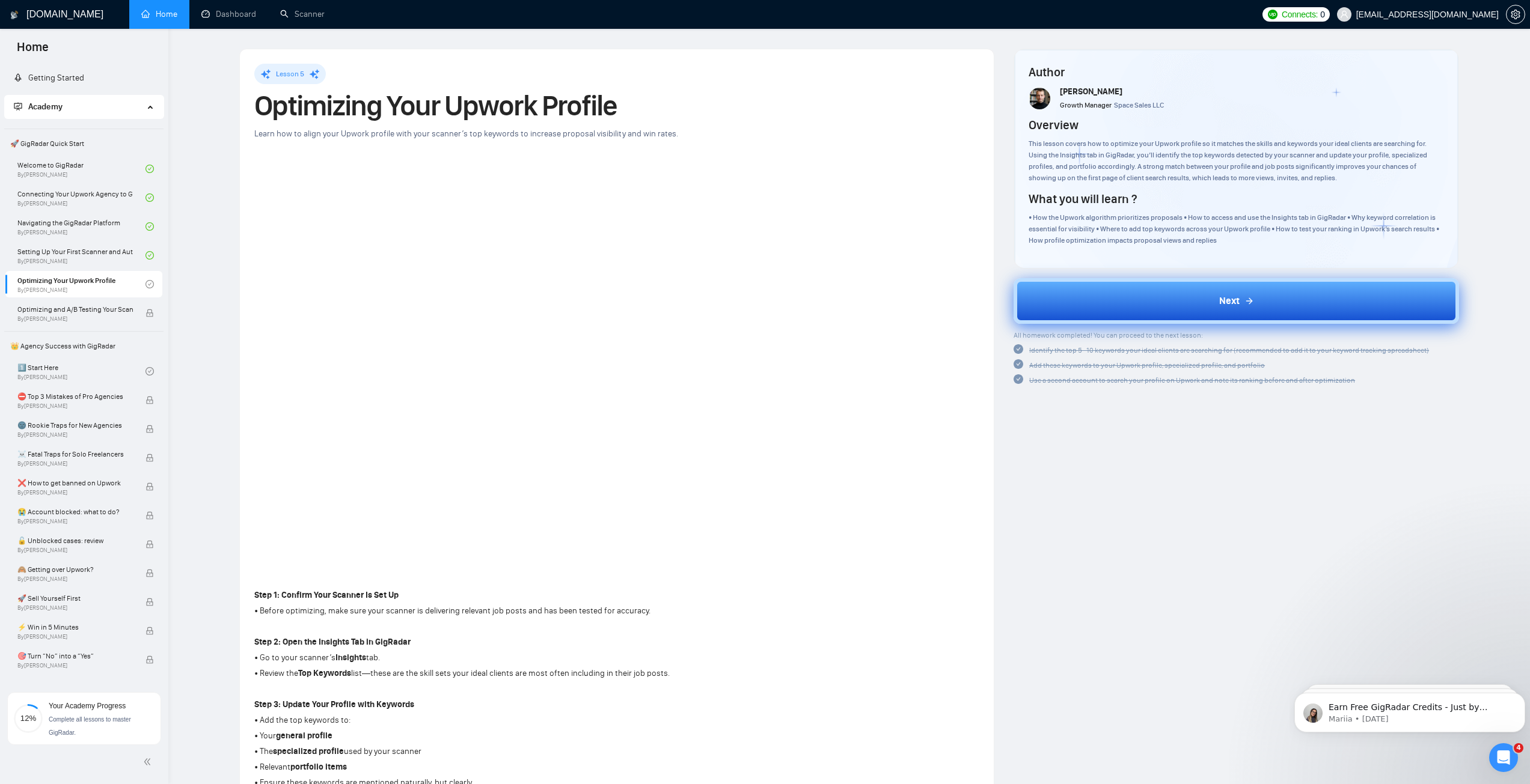
click at [1068, 349] on span "Identify the top 5–10 keywords your ideal clients are searching for (recommende…" at bounding box center [1229, 351] width 400 height 9
click at [1054, 365] on span "Add these keywords to your Upwork profile, specialized profile, and portfolio" at bounding box center [1147, 366] width 236 height 9
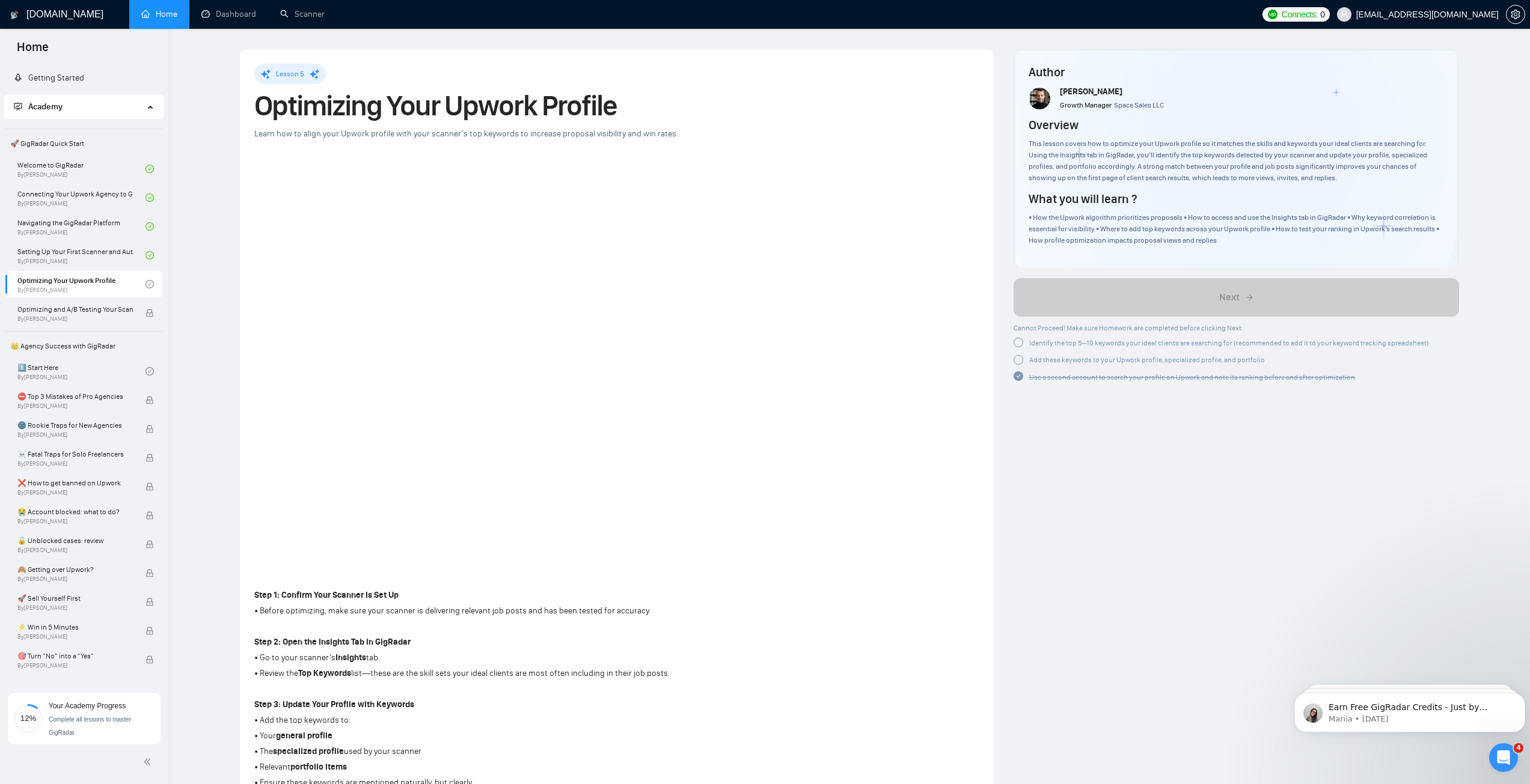
click at [1072, 342] on span "Identify the top 5–10 keywords your ideal clients are searching for (recommende…" at bounding box center [1229, 343] width 400 height 9
click at [1064, 356] on span "Add these keywords to your Upwork profile, specialized profile, and portfolio" at bounding box center [1147, 358] width 236 height 9
click at [1113, 362] on span "Add these keywords to your Upwork profile, specialized profile, and portfolio" at bounding box center [1147, 358] width 236 height 9
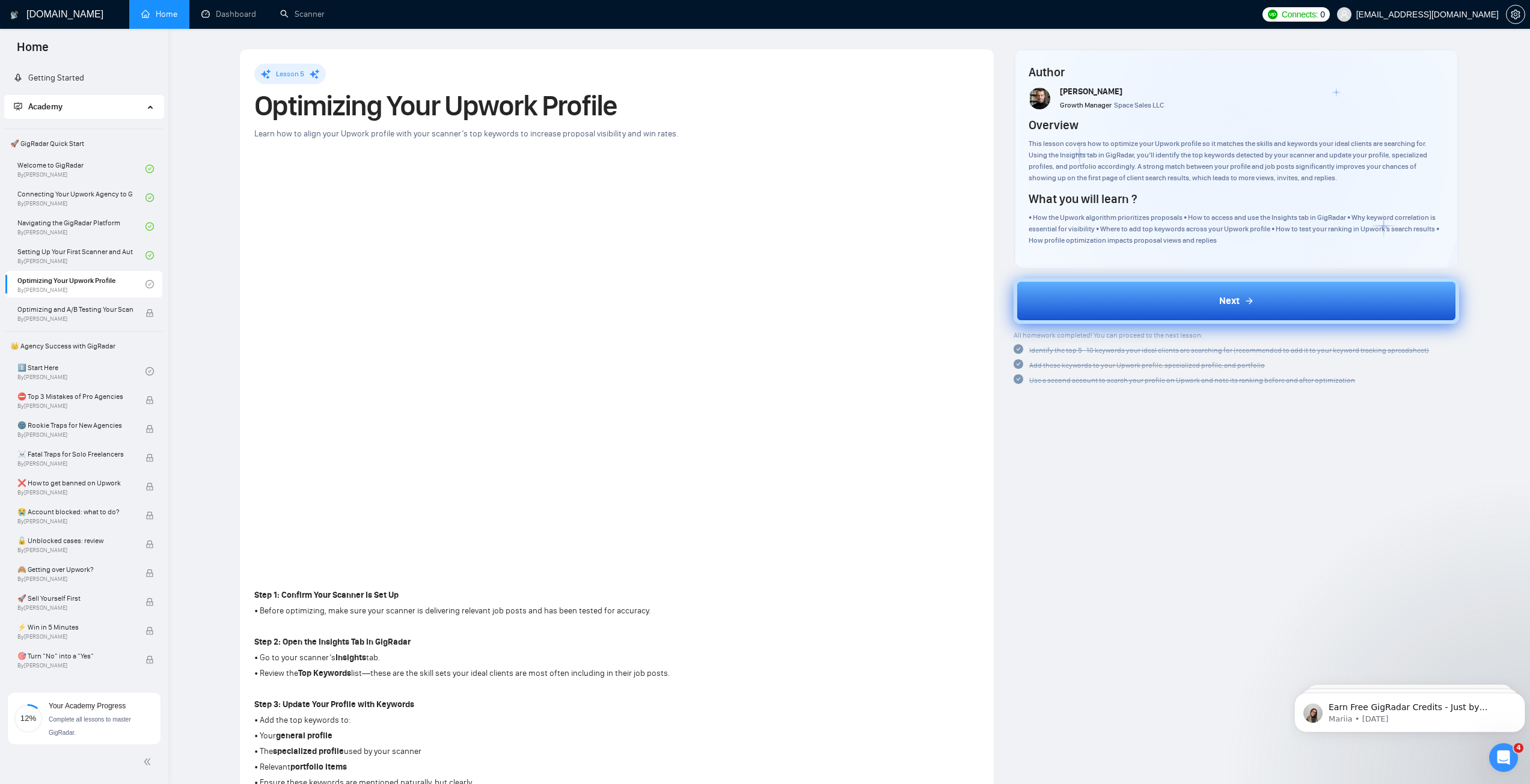
click at [1161, 303] on button "Next" at bounding box center [1236, 300] width 445 height 45
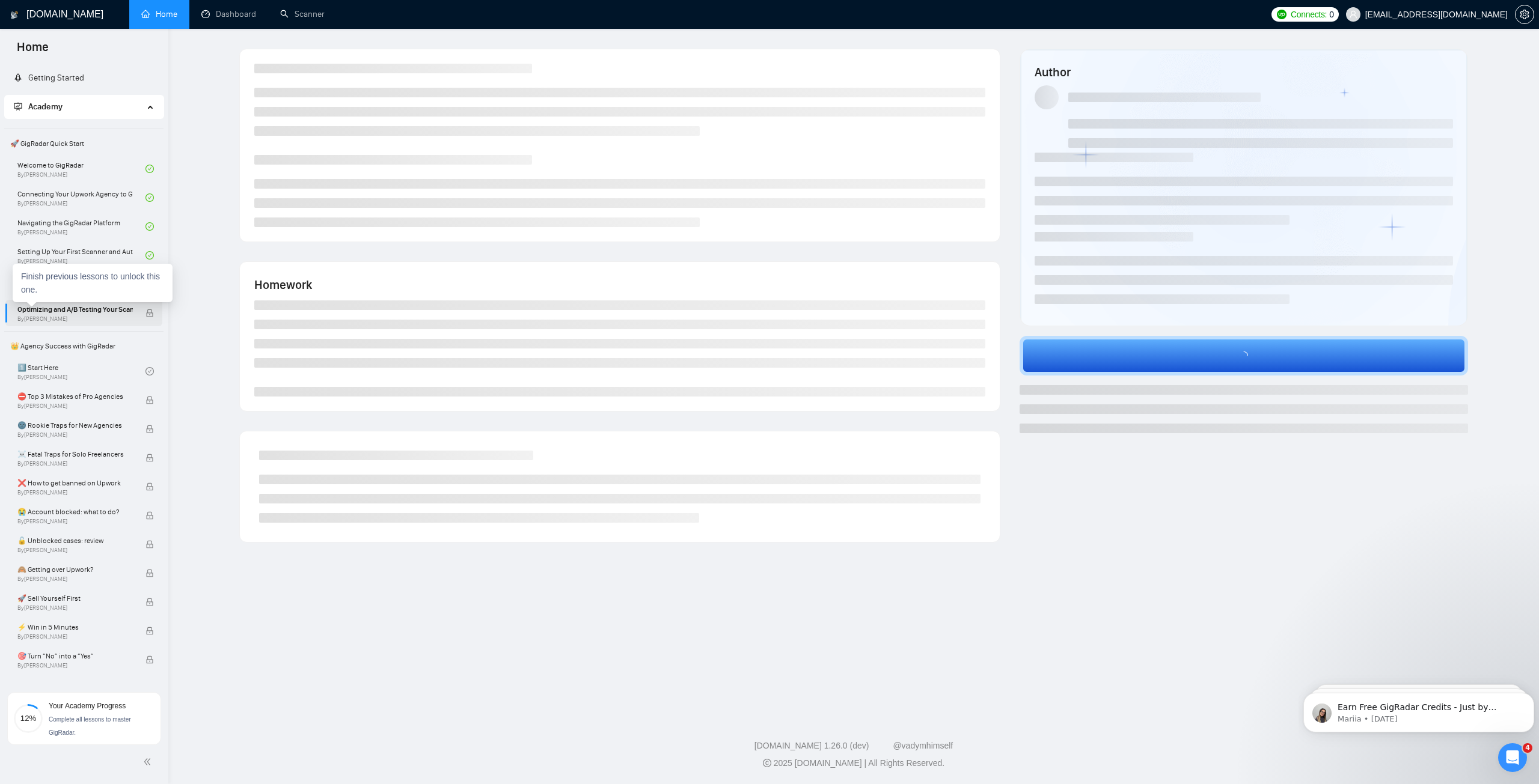
click at [68, 313] on span "Optimizing and A/B Testing Your Scanner for Better Results" at bounding box center [75, 309] width 116 height 12
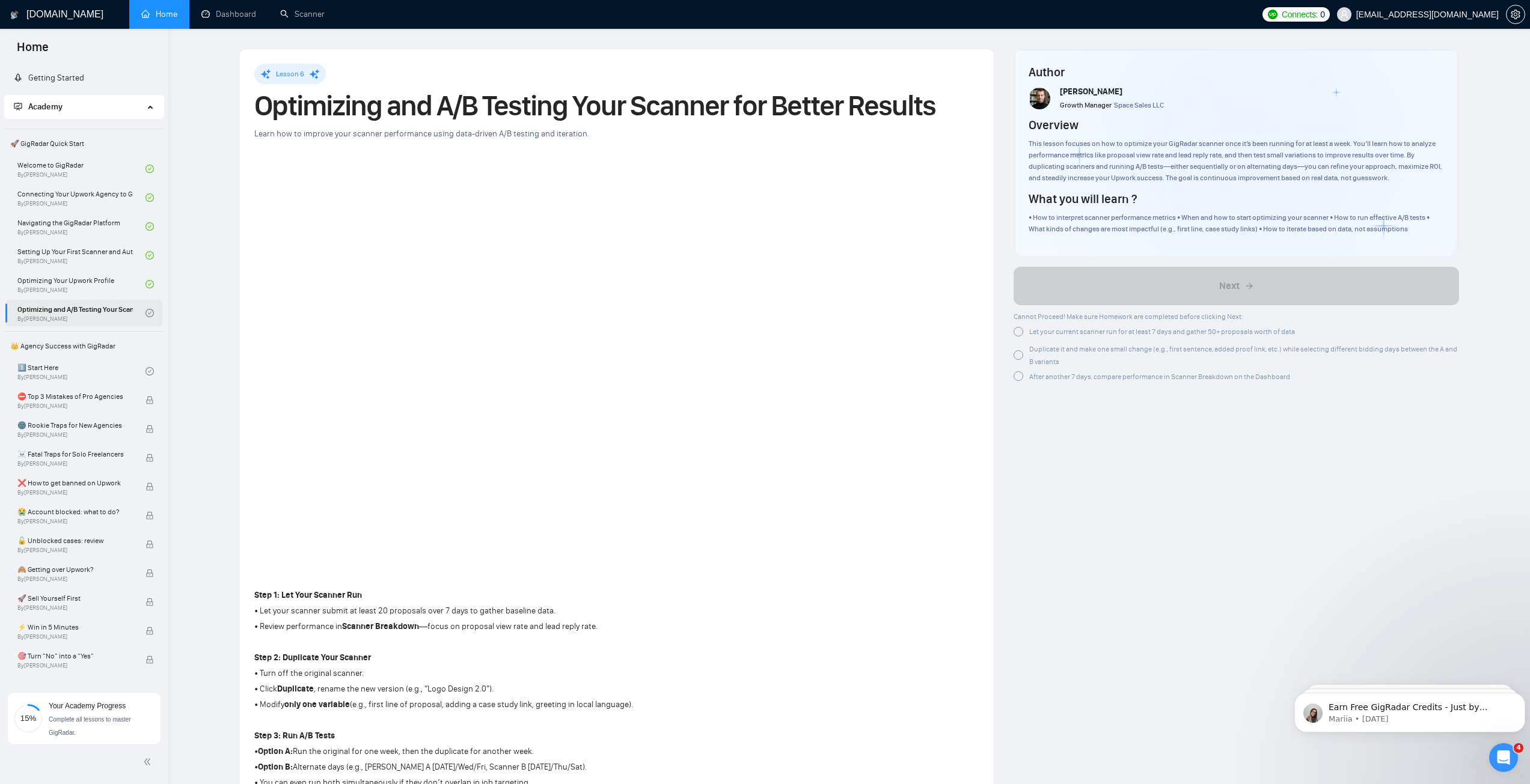
click at [1053, 334] on span "Let your current scanner run for at least 7 days and gather 50+ proposals worth…" at bounding box center [1162, 332] width 266 height 9
click at [1047, 351] on span "Duplicate it and make one small change (e.g., first sentence, added proof link,…" at bounding box center [1243, 353] width 428 height 21
click at [1044, 369] on div "After another 7 days, compare performance in Scanner Breakdown on the Dashboard" at bounding box center [1159, 374] width 261 height 12
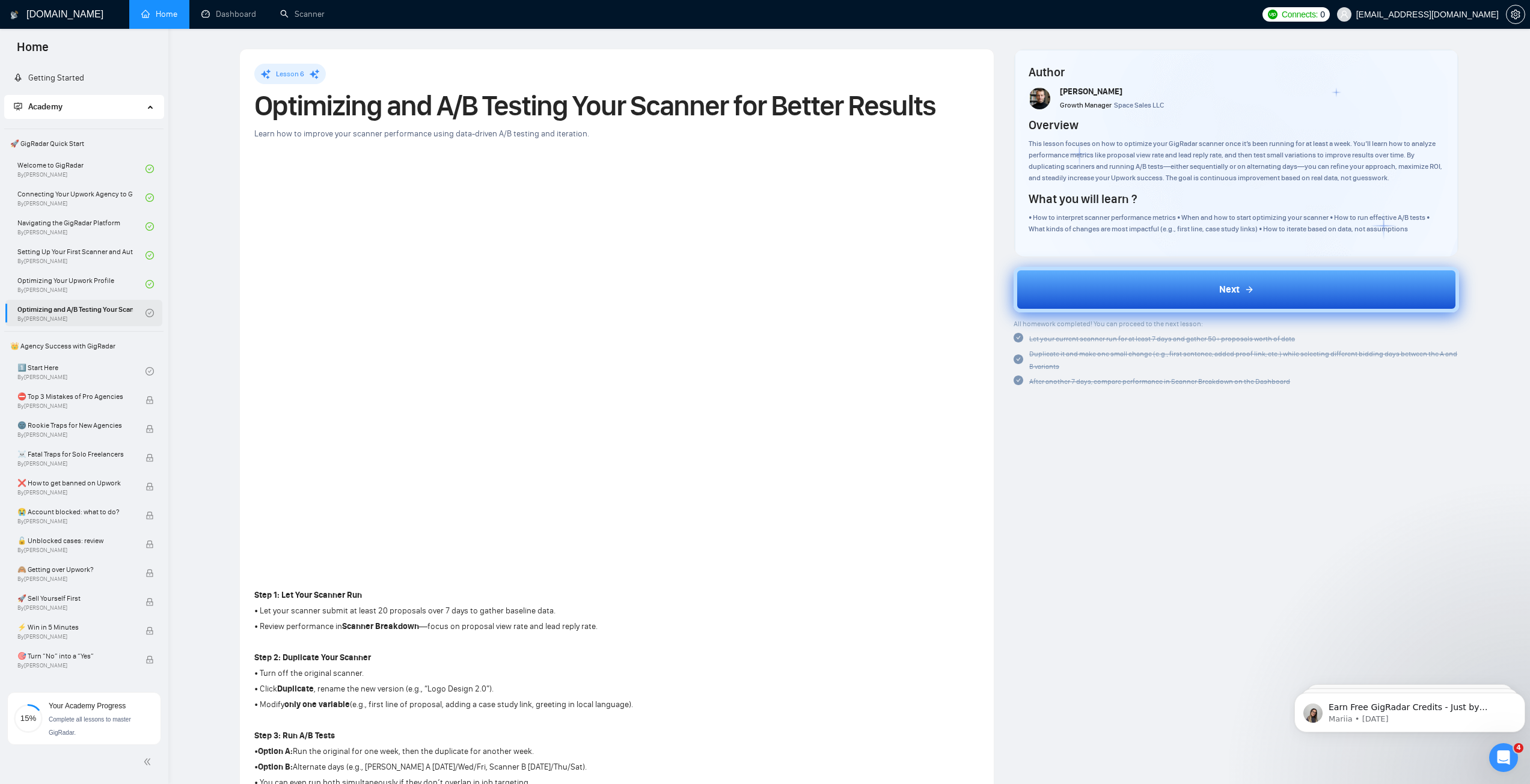
click at [1067, 299] on button "Next" at bounding box center [1236, 289] width 445 height 45
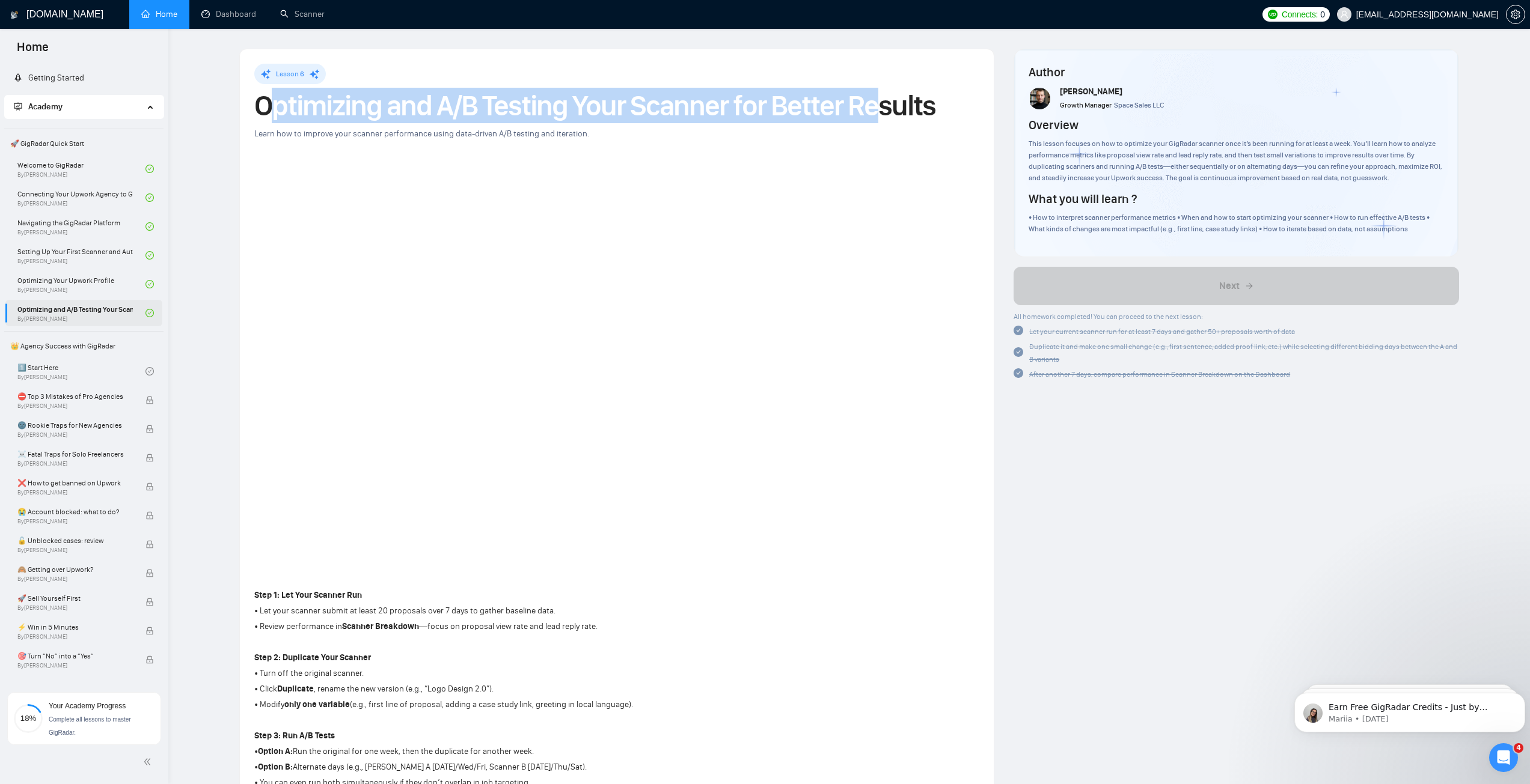
drag, startPoint x: 277, startPoint y: 108, endPoint x: 872, endPoint y: 105, distance: 595.0
click at [872, 105] on h1 "Optimizing and A/B Testing Your Scanner for Better Results" at bounding box center [617, 106] width 725 height 27
click at [766, 114] on h1 "Optimizing and A/B Testing Your Scanner for Better Results" at bounding box center [617, 106] width 725 height 27
drag, startPoint x: 272, startPoint y: 116, endPoint x: 731, endPoint y: 121, distance: 459.0
click at [693, 119] on h1 "Optimizing and A/B Testing Your Scanner for Better Results" at bounding box center [617, 106] width 725 height 27
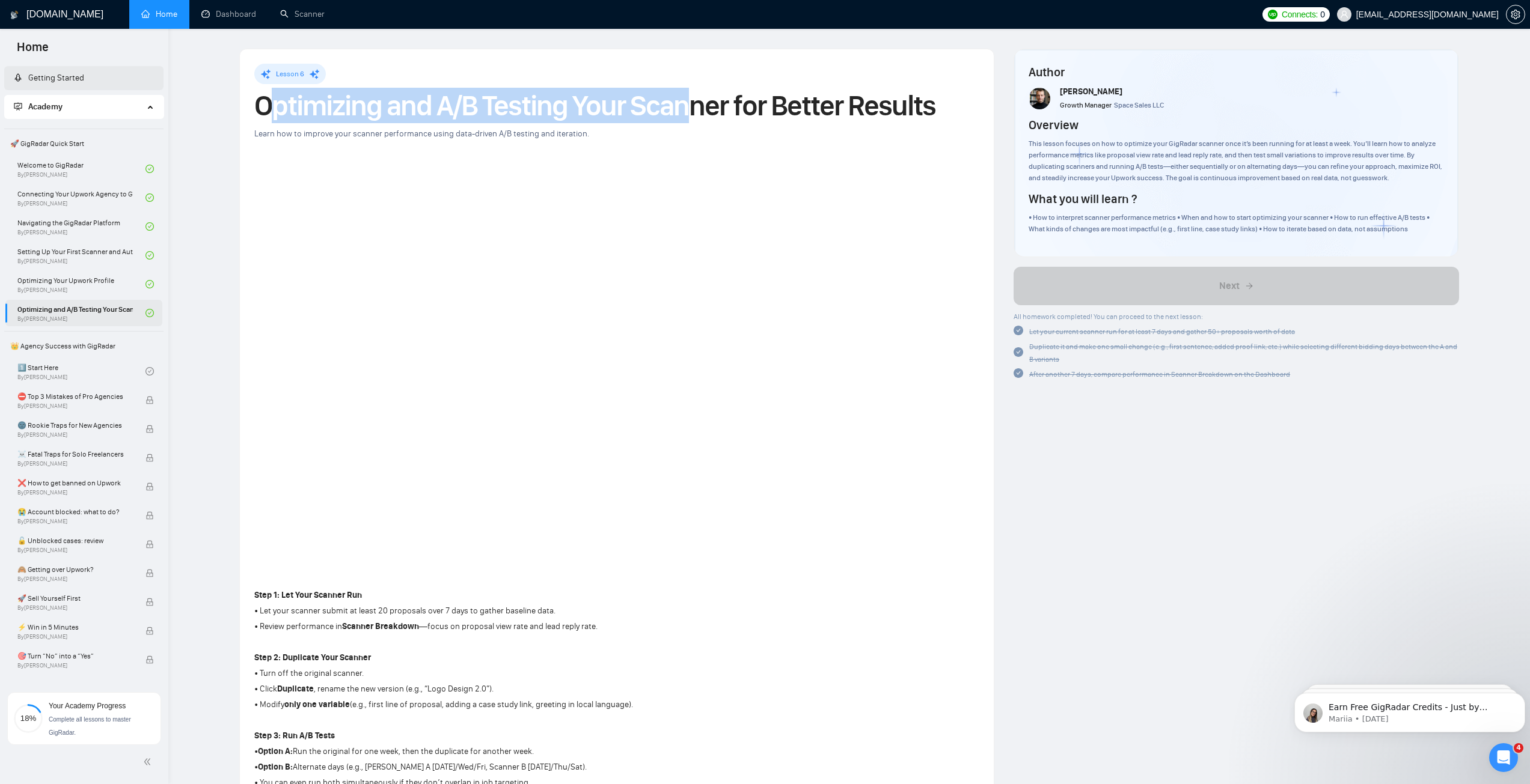
click at [60, 75] on link "Getting Started" at bounding box center [49, 78] width 70 height 10
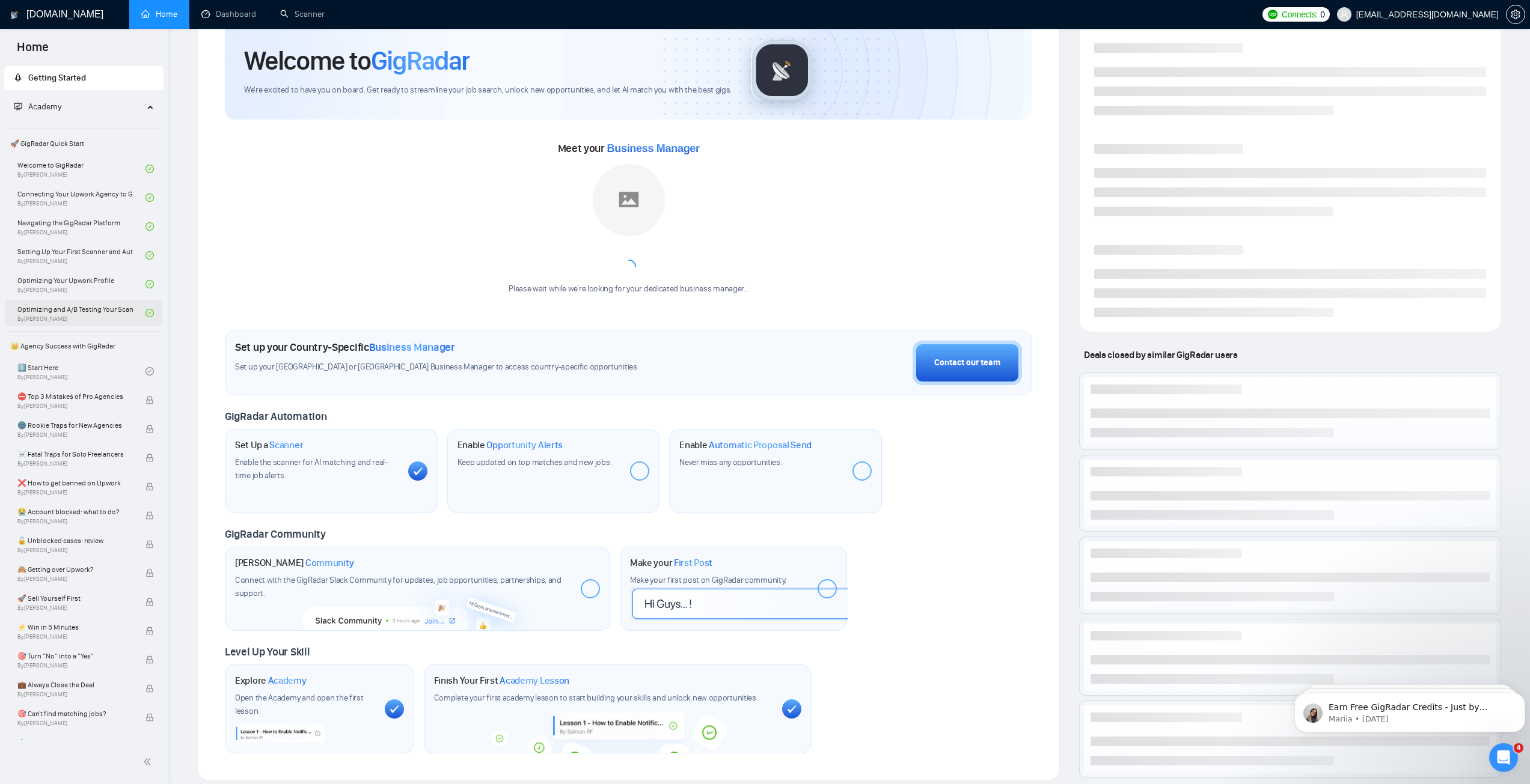
scroll to position [60, 0]
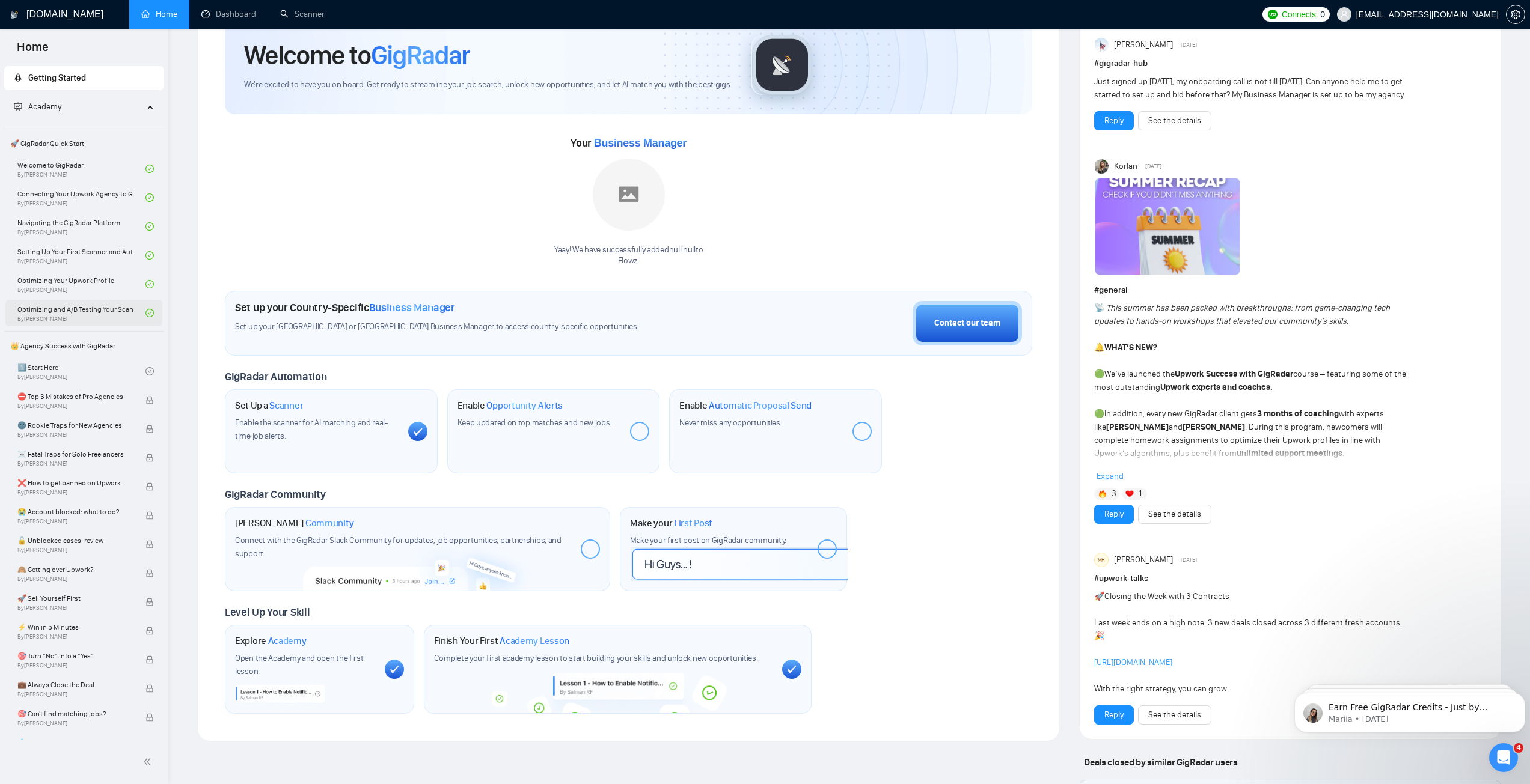
click at [638, 436] on div at bounding box center [639, 431] width 19 height 19
click at [635, 431] on div at bounding box center [639, 431] width 19 height 19
click at [634, 431] on div at bounding box center [639, 431] width 19 height 19
drag, startPoint x: 549, startPoint y: 423, endPoint x: 595, endPoint y: 426, distance: 46.1
click at [550, 423] on div "Enable Opportunity Alerts Keep updated on top matches and new jobs." at bounding box center [554, 431] width 213 height 84
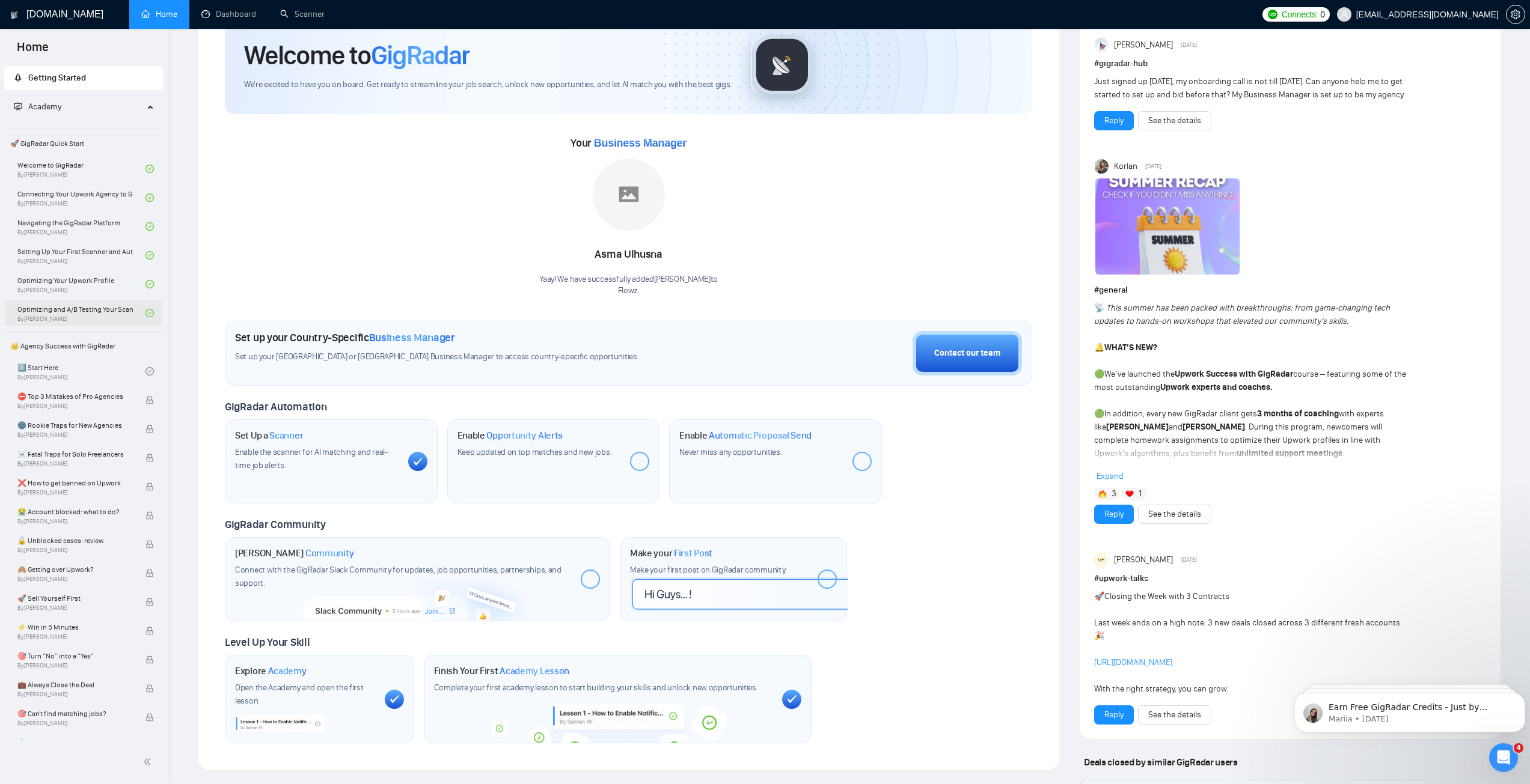
click at [634, 462] on div at bounding box center [639, 461] width 19 height 19
click at [638, 462] on div at bounding box center [639, 461] width 19 height 19
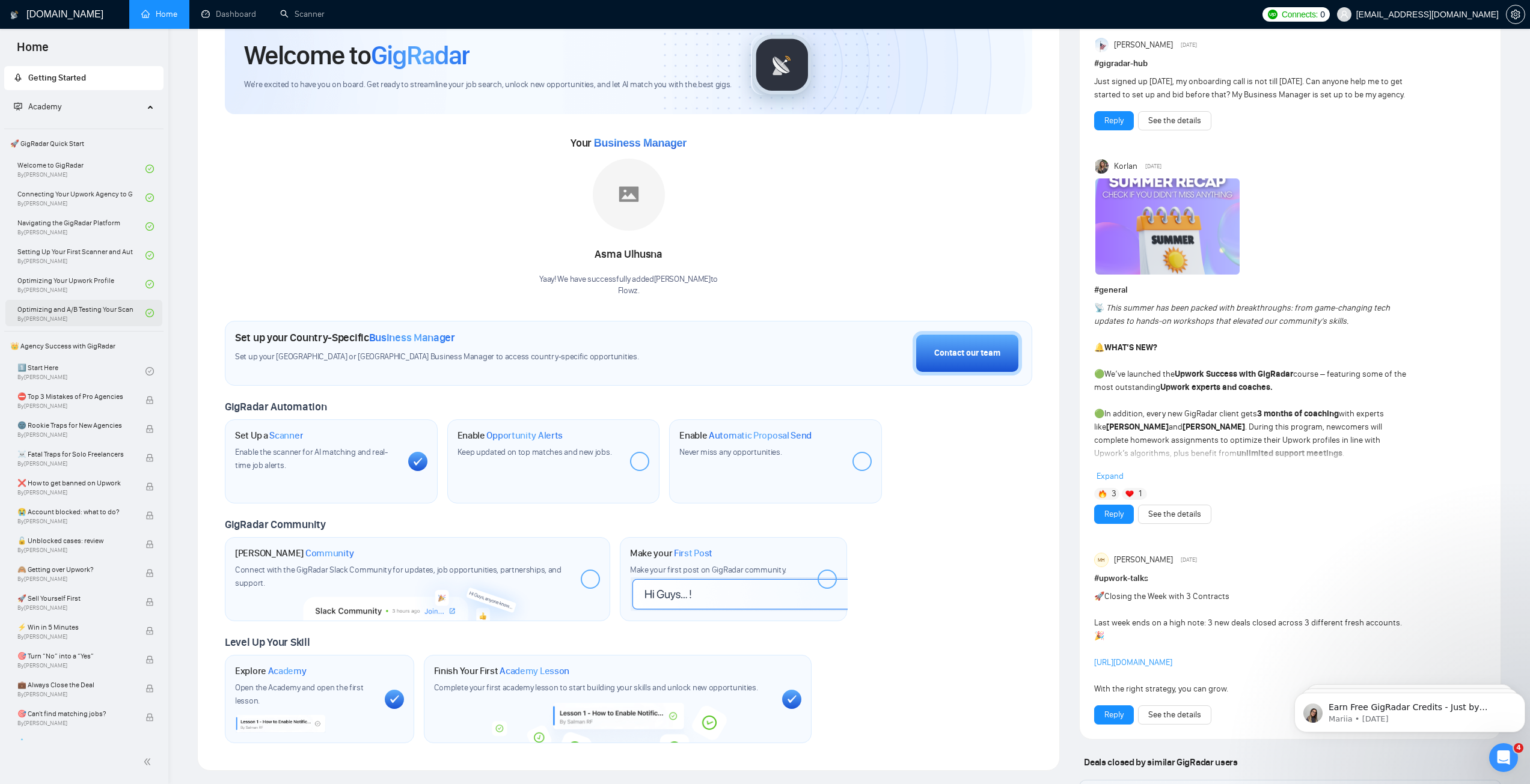
drag, startPoint x: 638, startPoint y: 462, endPoint x: 746, endPoint y: 458, distance: 108.1
click at [638, 461] on div at bounding box center [639, 461] width 19 height 19
click at [856, 454] on div at bounding box center [861, 461] width 19 height 19
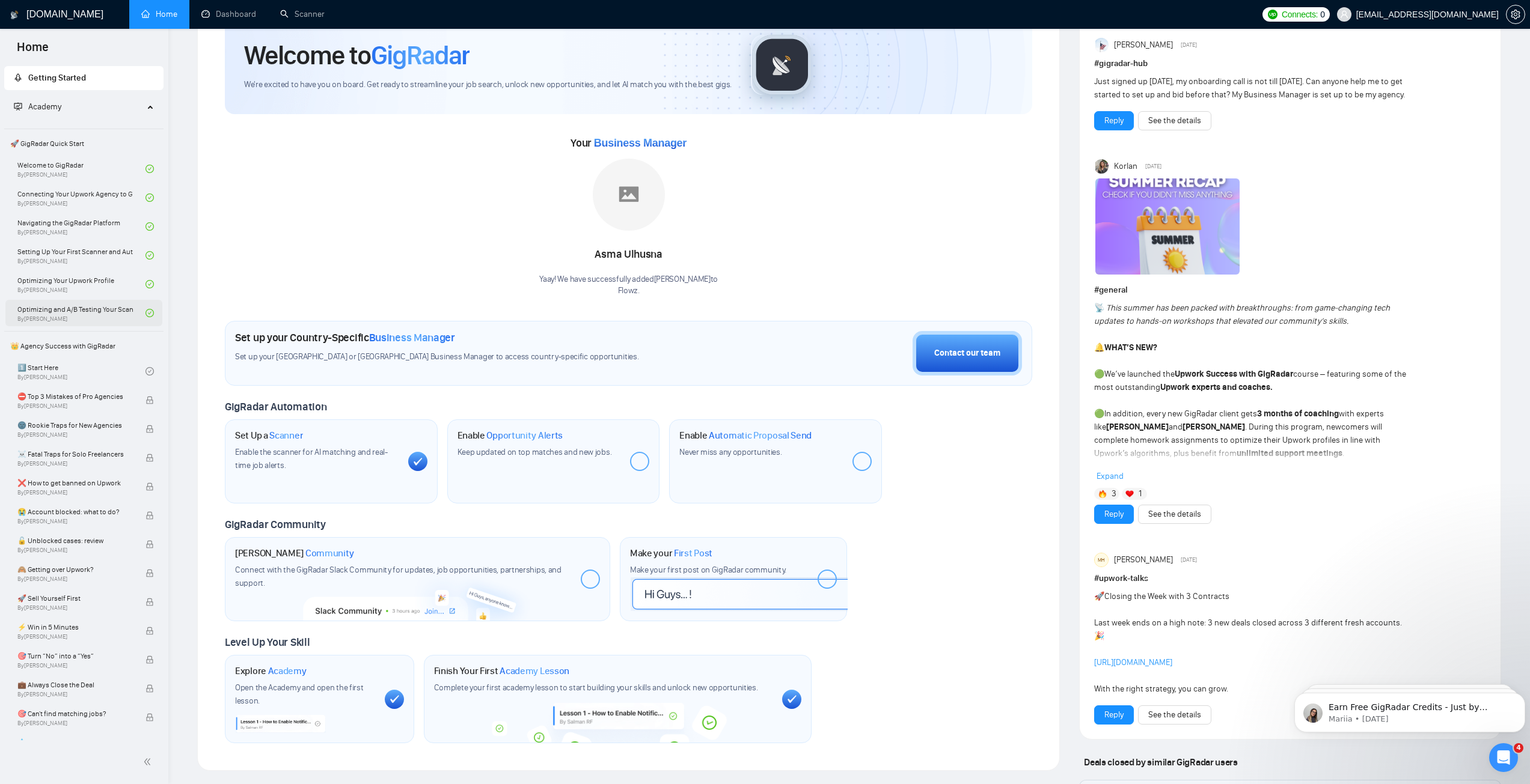
click at [856, 454] on div at bounding box center [861, 461] width 19 height 19
click at [529, 282] on div "Your Business Manager [PERSON_NAME]! We have successfully added Asma Ulhusna to…" at bounding box center [628, 215] width 807 height 164
drag, startPoint x: 547, startPoint y: 276, endPoint x: 701, endPoint y: 283, distance: 154.2
click at [729, 280] on div "Your Business Manager [PERSON_NAME]! We have successfully added Asma Ulhusna to…" at bounding box center [628, 215] width 807 height 164
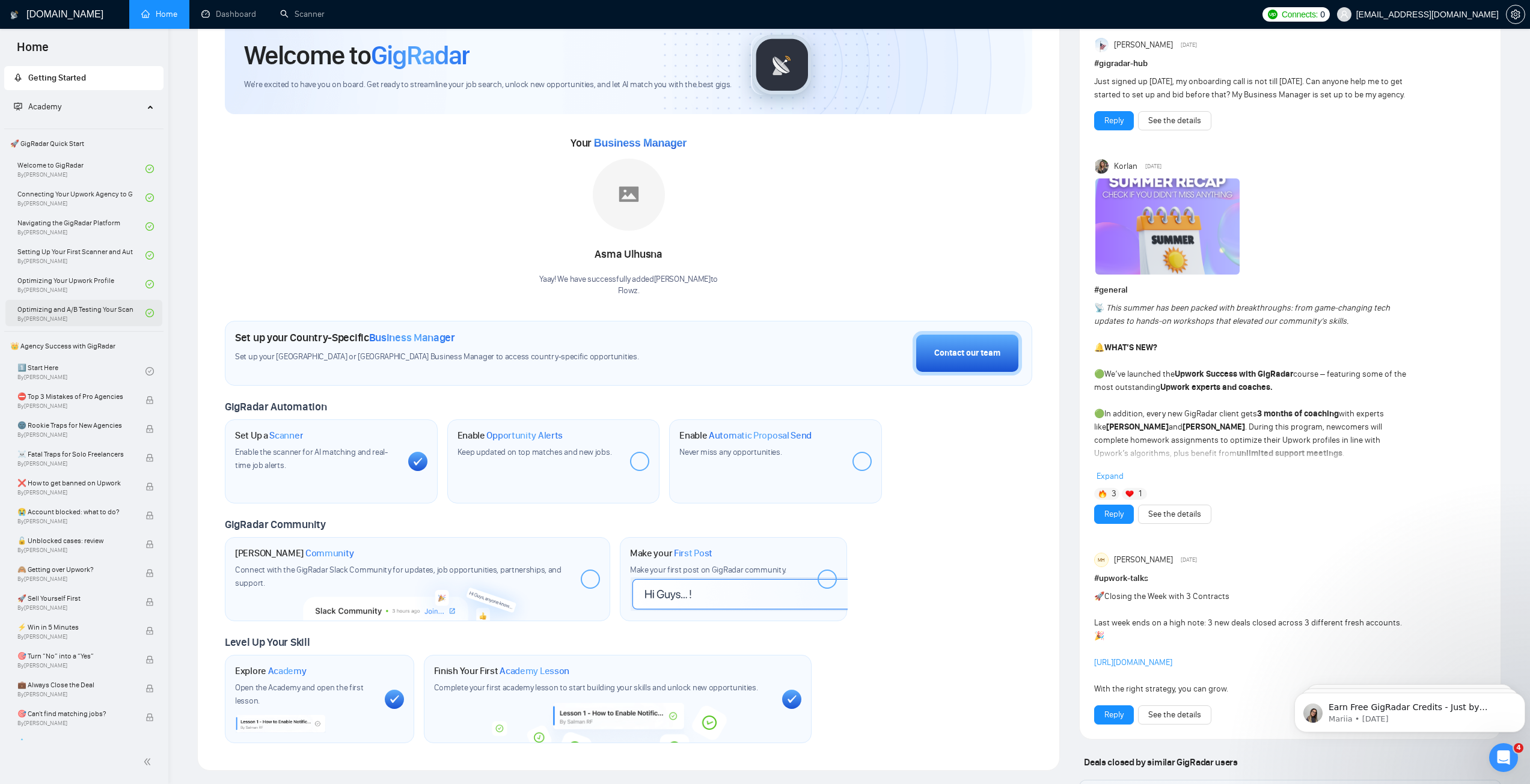
click at [648, 286] on p "Flowz ." at bounding box center [628, 291] width 178 height 11
click at [649, 289] on p "Flowz ." at bounding box center [628, 291] width 178 height 11
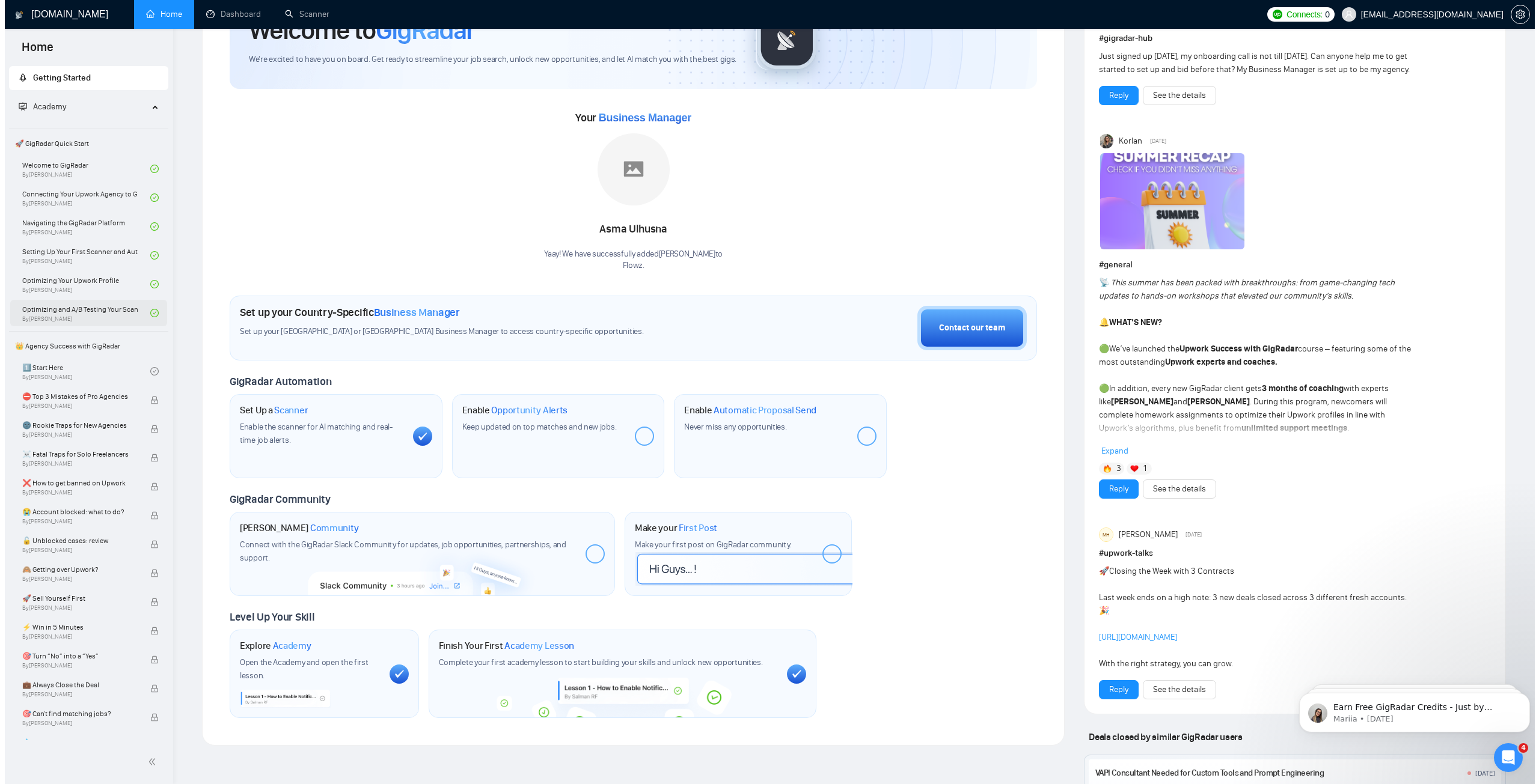
scroll to position [0, 0]
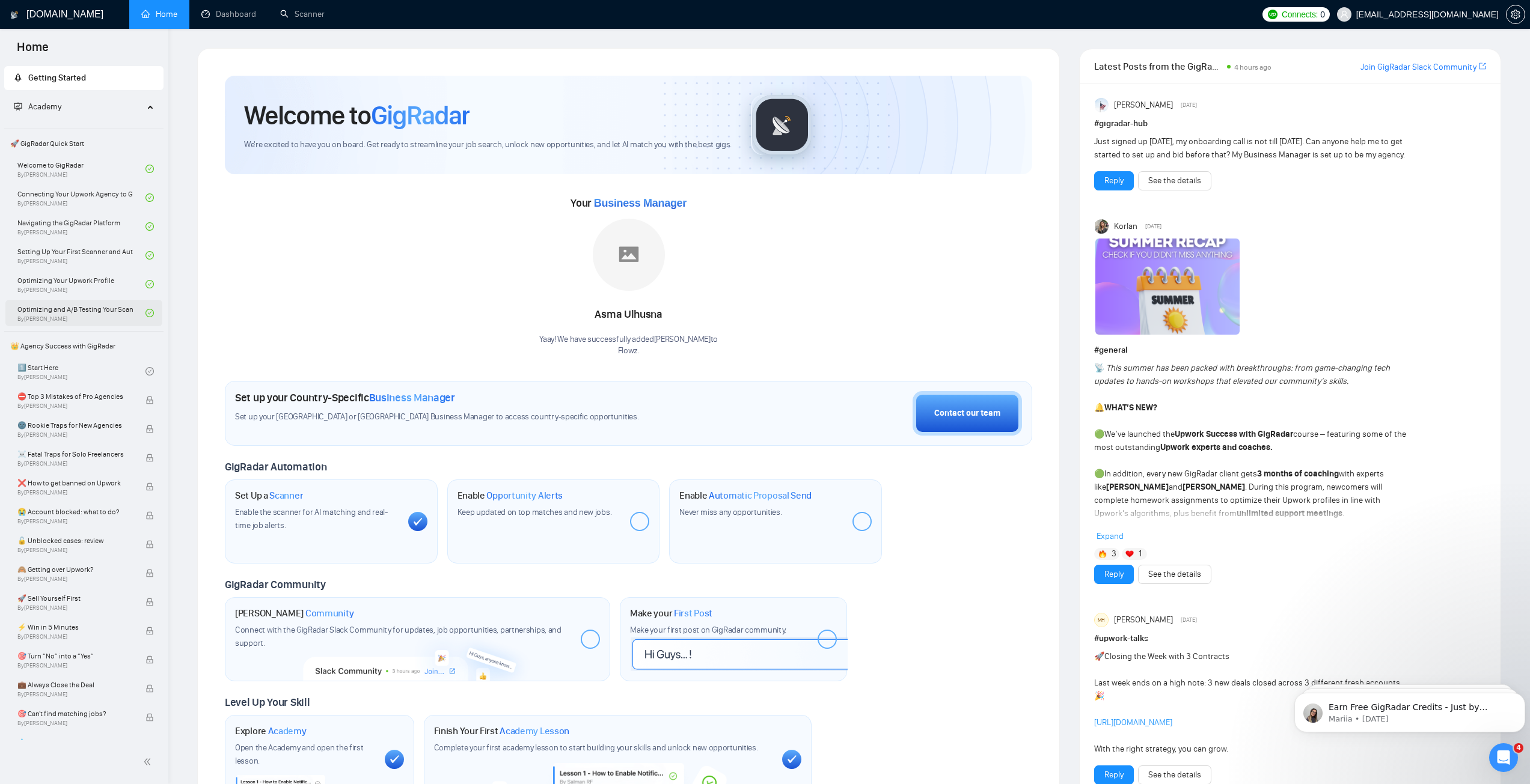
click at [427, 323] on div "Your Business Manager [PERSON_NAME]! We have successfully added Asma Ulhusna to…" at bounding box center [628, 275] width 807 height 164
click at [539, 224] on div "Your Business Manager [PERSON_NAME]! We have successfully added Asma Ulhusna to…" at bounding box center [628, 275] width 807 height 164
click at [634, 341] on div "Yaay! We have successfully added Asma Ulhusna to Flowz ." at bounding box center [628, 345] width 178 height 23
click at [234, 19] on link "Dashboard" at bounding box center [229, 14] width 55 height 10
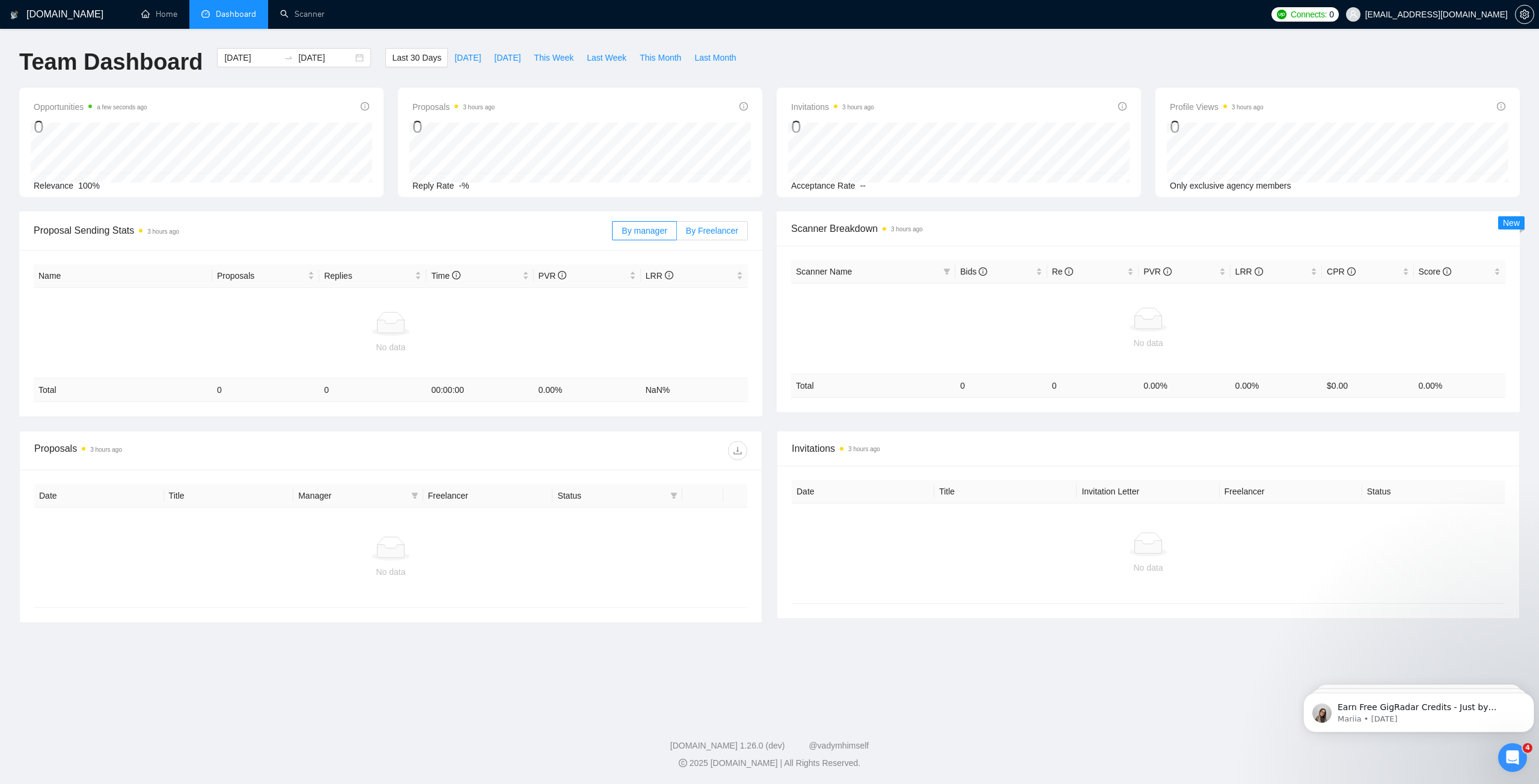
click at [710, 230] on span "By Freelancer" at bounding box center [712, 230] width 52 height 9
click at [677, 234] on input "By Freelancer" at bounding box center [677, 234] width 0 height 0
click at [656, 235] on span "By manager" at bounding box center [644, 230] width 45 height 9
click at [613, 234] on input "By manager" at bounding box center [613, 234] width 0 height 0
click at [705, 230] on span "By Freelancer" at bounding box center [712, 230] width 52 height 9
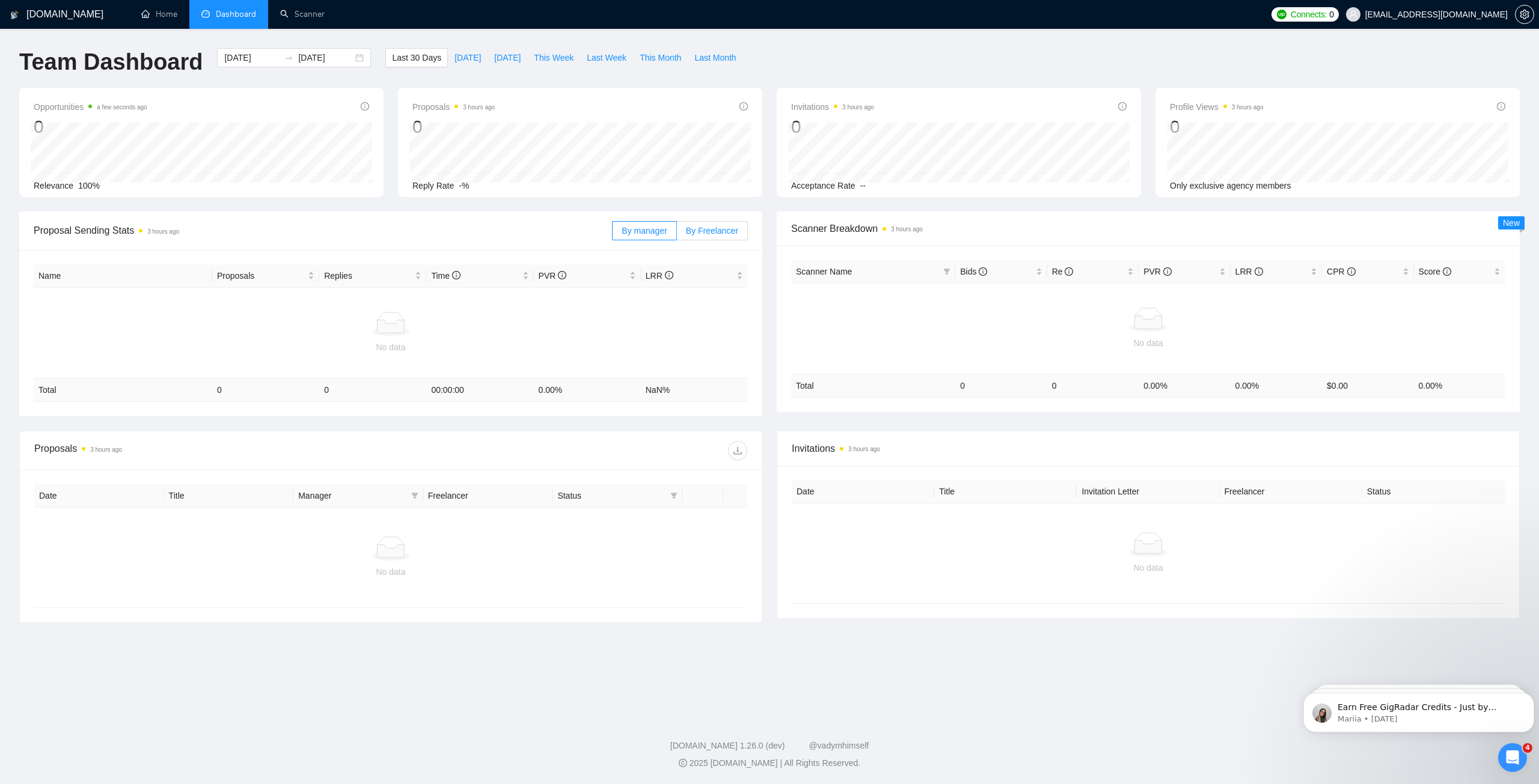
click at [677, 234] on input "By Freelancer" at bounding box center [677, 234] width 0 height 0
click at [618, 227] on label "By manager" at bounding box center [644, 231] width 64 height 19
click at [613, 234] on input "By manager" at bounding box center [613, 234] width 0 height 0
